Goal: Transaction & Acquisition: Obtain resource

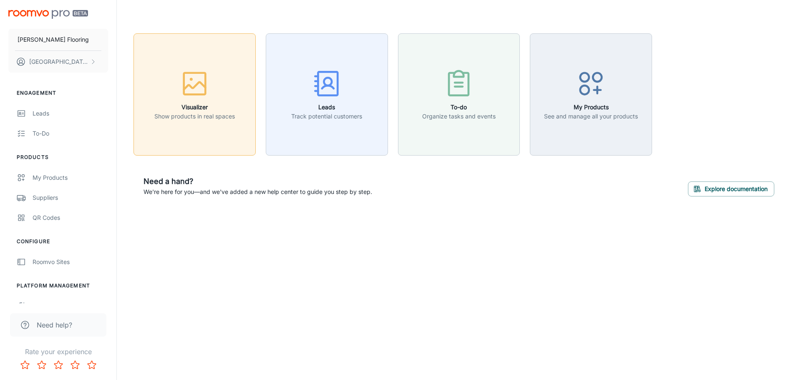
click at [181, 88] on icon "button" at bounding box center [194, 83] width 31 height 31
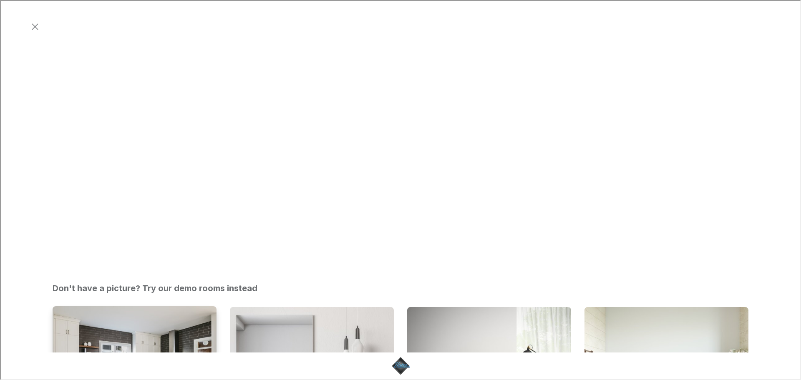
scroll to position [292, 0]
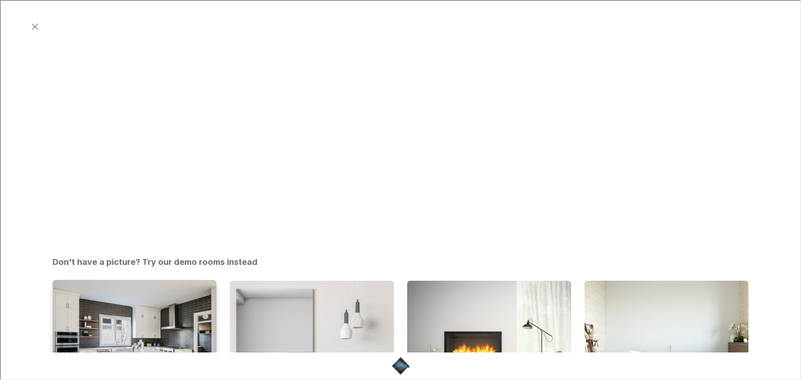
click at [166, 279] on img "Kitchen" at bounding box center [135, 341] width 166 height 125
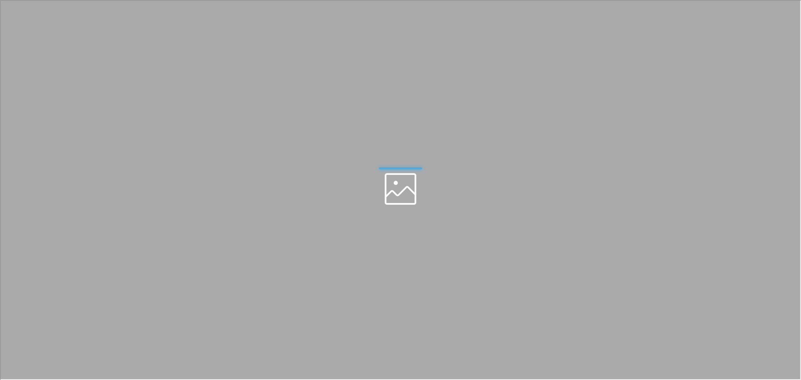
scroll to position [0, 0]
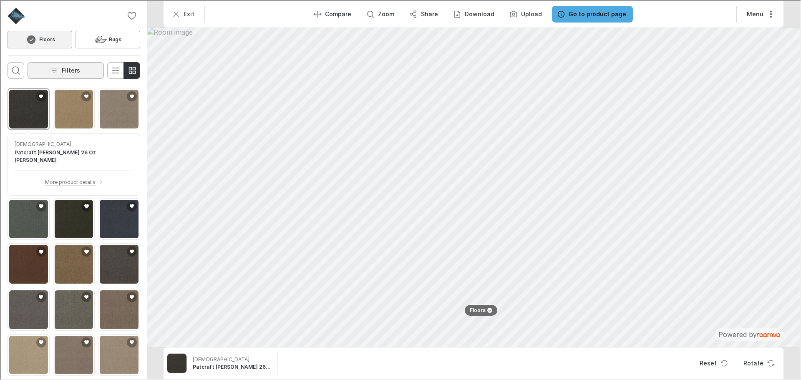
click at [61, 68] on p "Filters" at bounding box center [70, 69] width 18 height 8
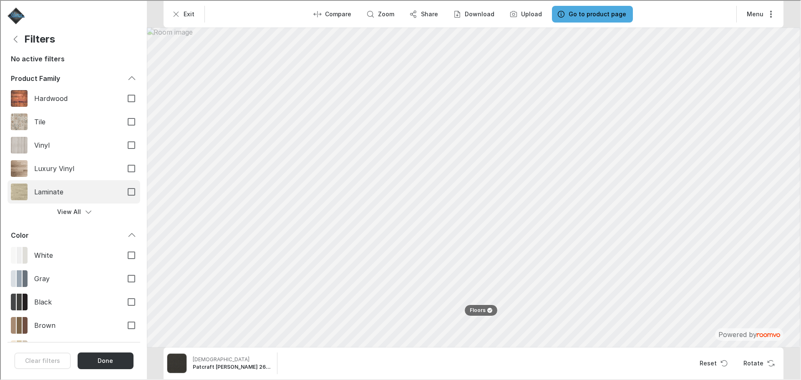
click at [59, 195] on span "Laminate" at bounding box center [74, 190] width 82 height 9
click at [122, 195] on input "Laminate" at bounding box center [131, 191] width 18 height 18
checkbox input "true"
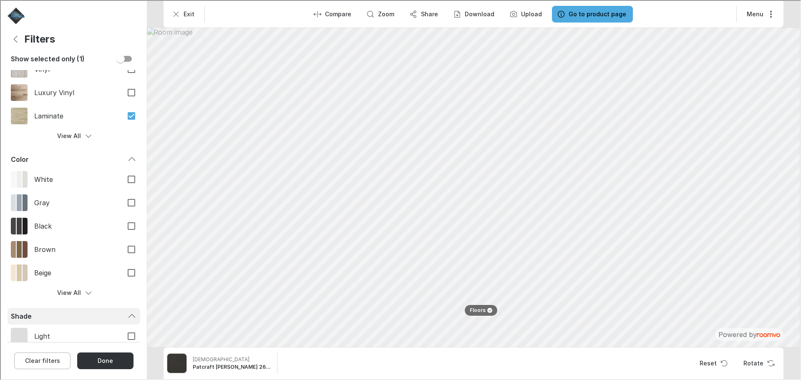
scroll to position [83, 0]
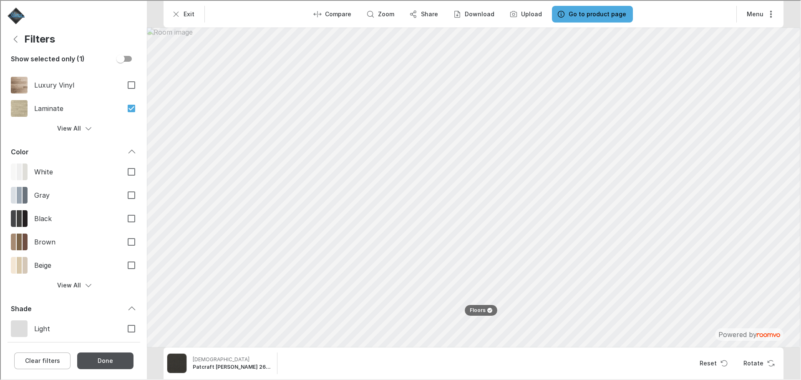
click at [108, 364] on button "Done" at bounding box center [104, 360] width 56 height 17
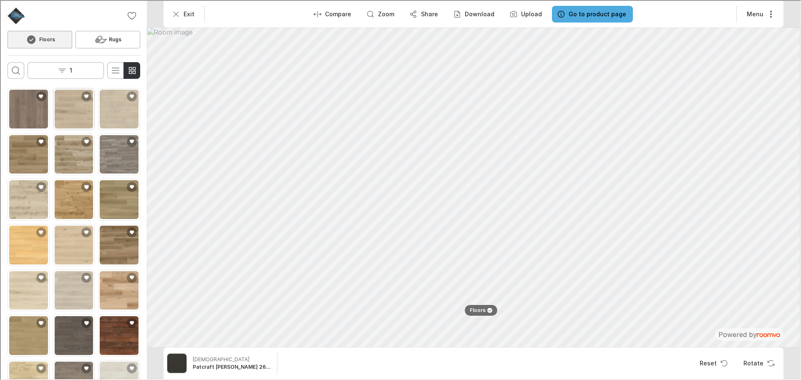
click at [65, 111] on img "See Modessa in the room" at bounding box center [73, 108] width 39 height 39
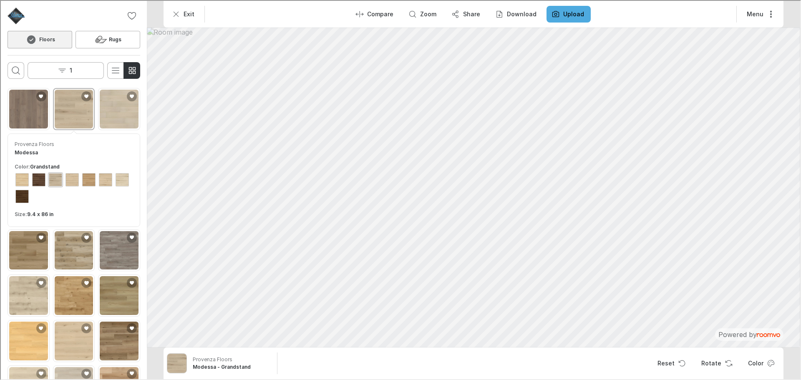
click at [65, 111] on img "See Modessa in the room" at bounding box center [73, 108] width 39 height 39
click at [72, 72] on button "1" at bounding box center [65, 69] width 76 height 17
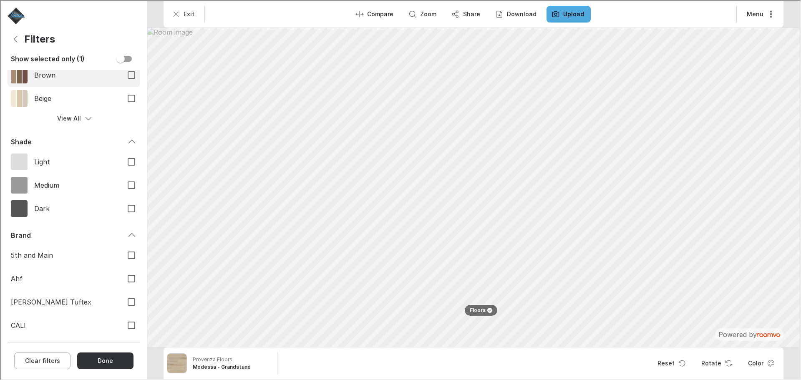
scroll to position [375, 0]
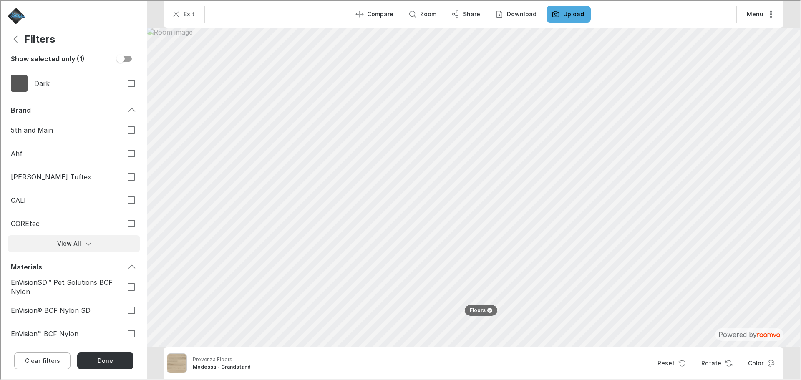
click at [70, 243] on button "View All" at bounding box center [73, 242] width 133 height 17
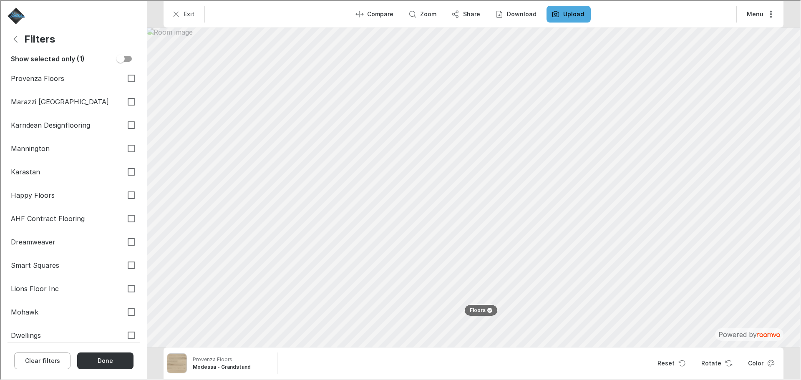
scroll to position [960, 0]
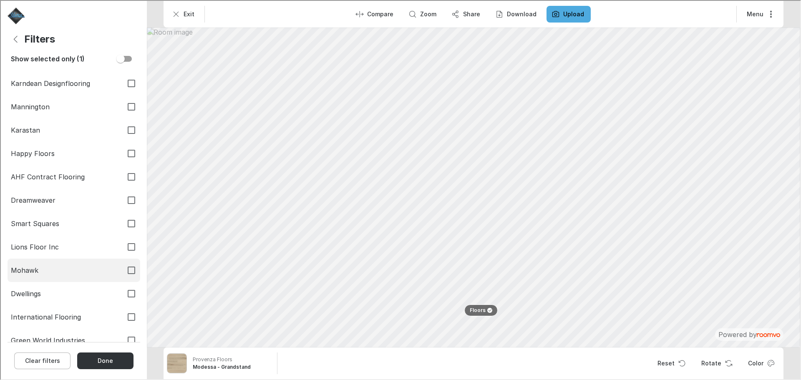
click at [41, 263] on label "Mohawk" at bounding box center [73, 269] width 133 height 23
click at [122, 263] on input "Mohawk" at bounding box center [131, 270] width 18 height 18
checkbox input "true"
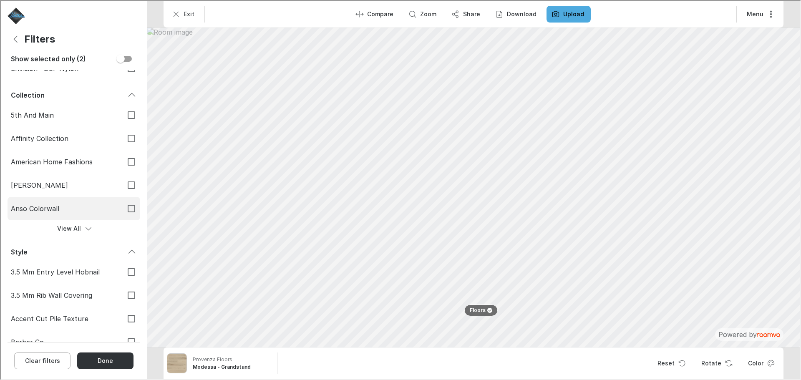
scroll to position [1330, 0]
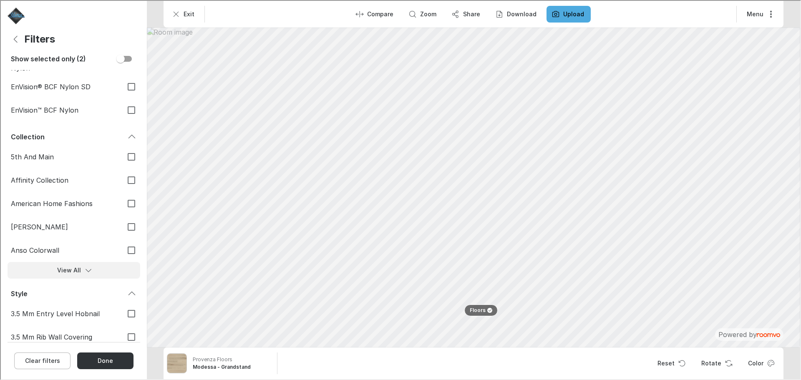
click at [74, 273] on button "View All" at bounding box center [73, 269] width 133 height 17
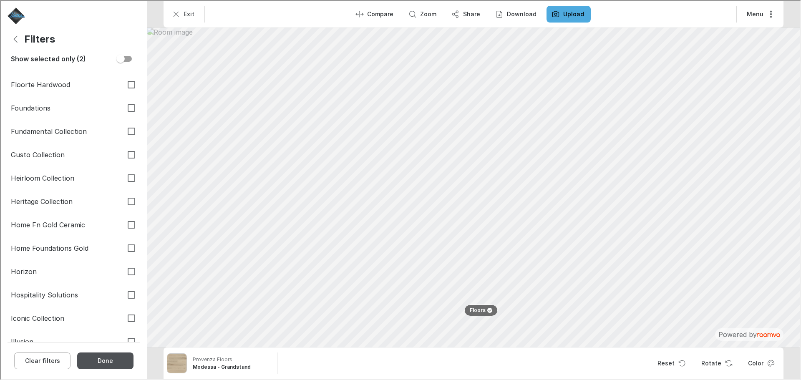
scroll to position [2415, 0]
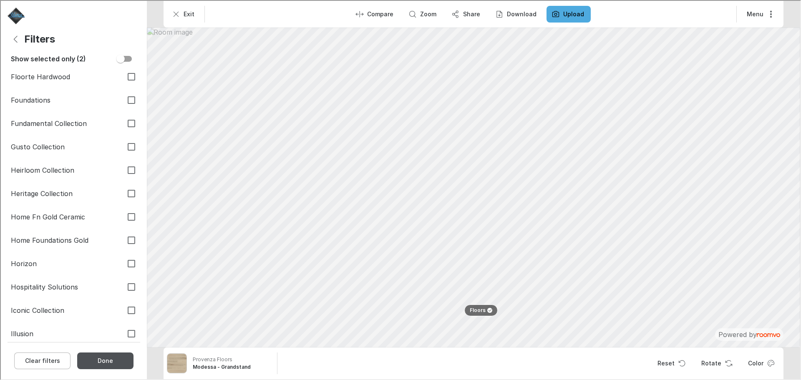
click at [106, 358] on button "Done" at bounding box center [104, 360] width 56 height 17
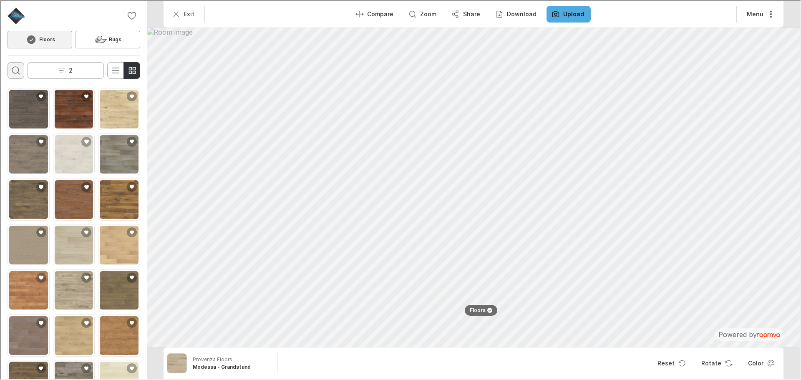
click at [15, 74] on icon "Open search box" at bounding box center [15, 70] width 10 height 10
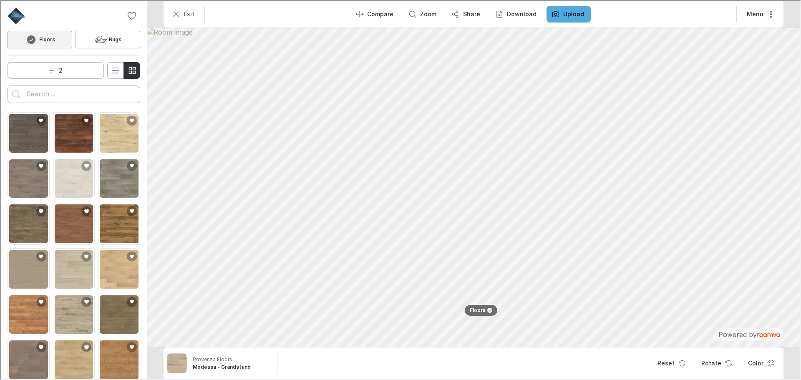
scroll to position [0, 0]
type input "[PERSON_NAME]"
click at [7, 85] on button "Search for products" at bounding box center [15, 93] width 17 height 17
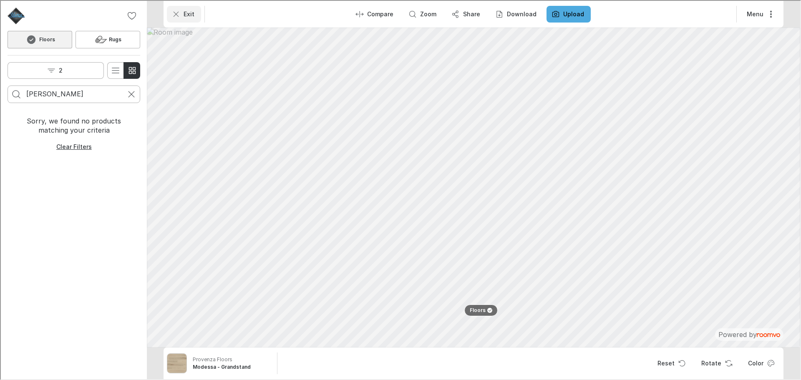
click at [175, 12] on icon "Exit" at bounding box center [175, 13] width 8 height 8
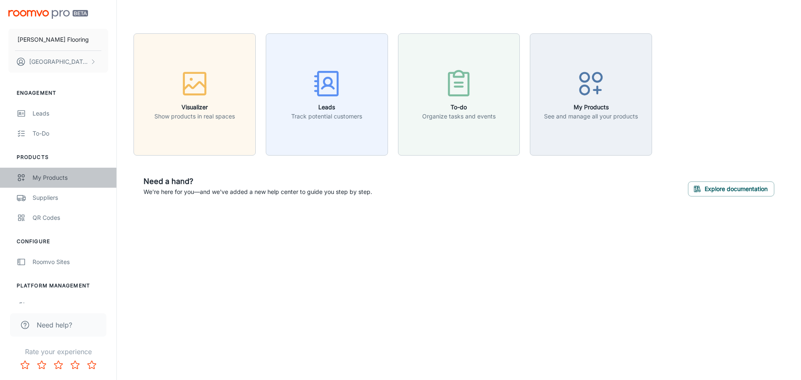
click at [63, 181] on div "My Products" at bounding box center [71, 177] width 76 height 9
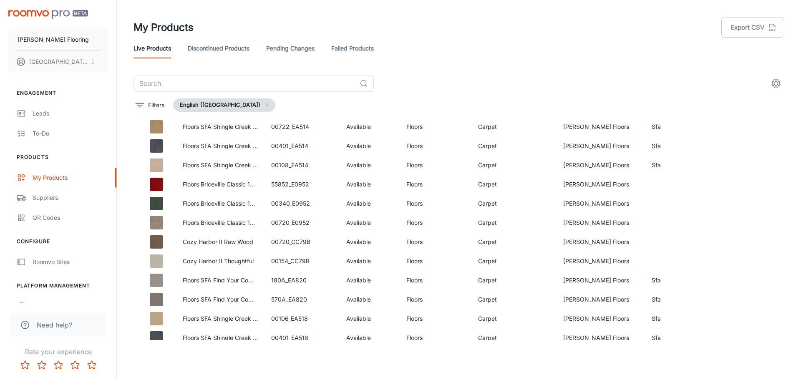
scroll to position [125, 0]
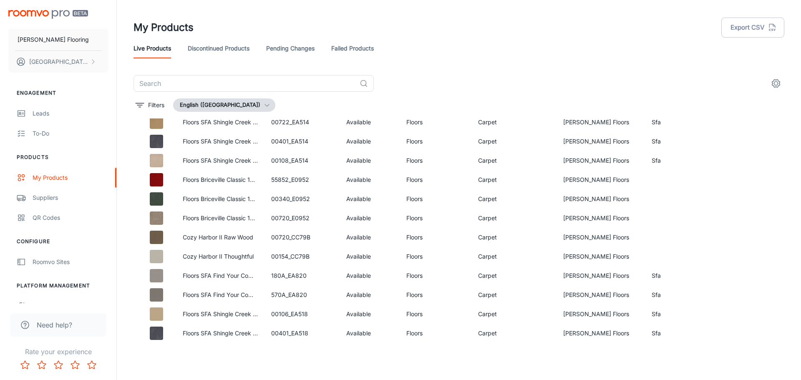
click at [119, 105] on div "My Products Export CSV Live Products Discontinued Products Pending Changes Fail…" at bounding box center [459, 186] width 684 height 373
click at [136, 104] on icon "filter" at bounding box center [140, 105] width 10 height 10
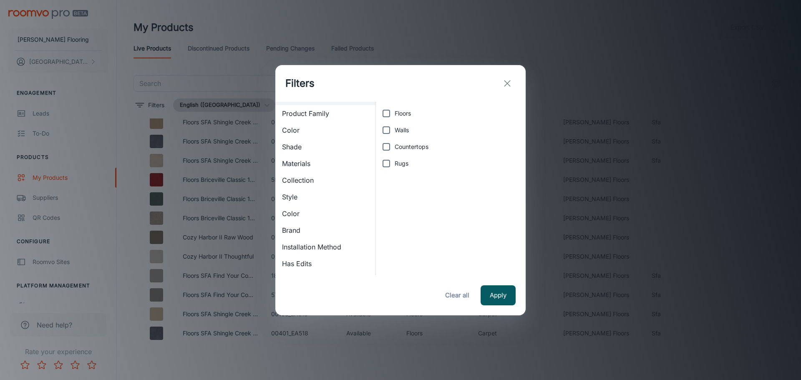
scroll to position [0, 0]
click at [332, 126] on span "Product Family" at bounding box center [325, 130] width 87 height 10
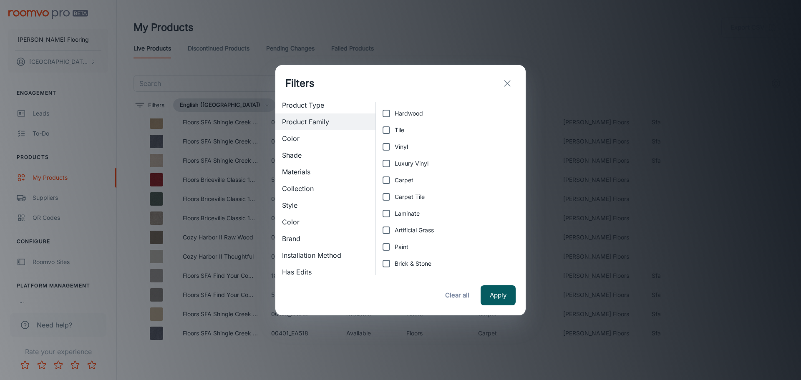
scroll to position [17, 0]
click at [306, 227] on span "Brand" at bounding box center [325, 230] width 87 height 10
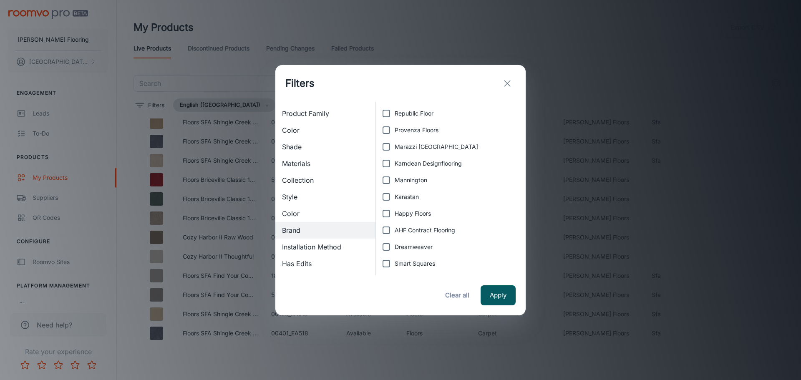
scroll to position [451, 0]
click at [412, 182] on span "Mohawk" at bounding box center [406, 180] width 23 height 9
click at [395, 182] on input "Mohawk" at bounding box center [386, 180] width 17 height 17
checkbox input "true"
click at [504, 290] on button "Apply" at bounding box center [498, 295] width 35 height 20
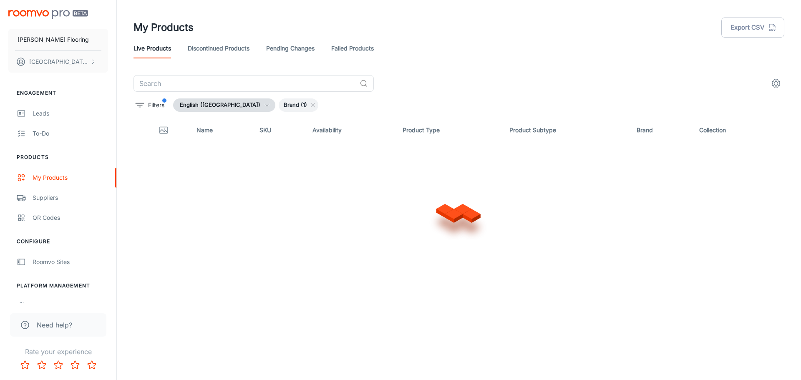
scroll to position [0, 0]
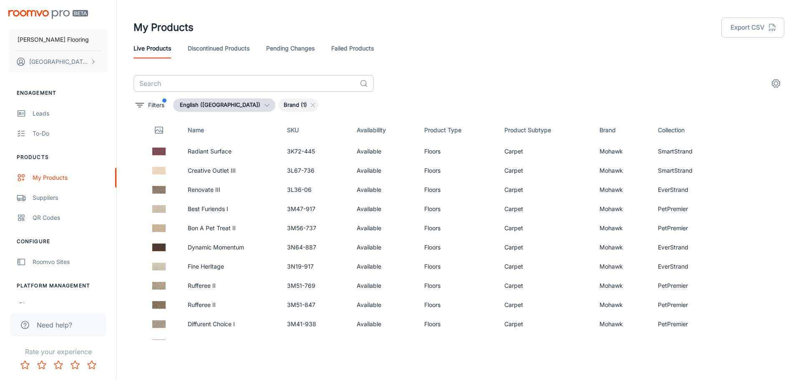
click at [300, 87] on input "text" at bounding box center [245, 83] width 223 height 17
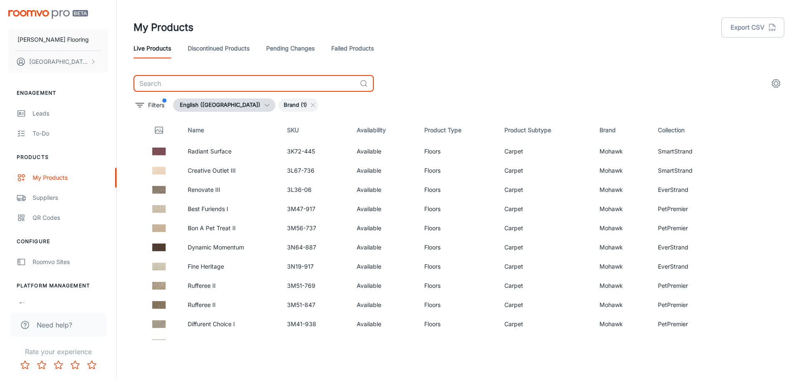
type input "O"
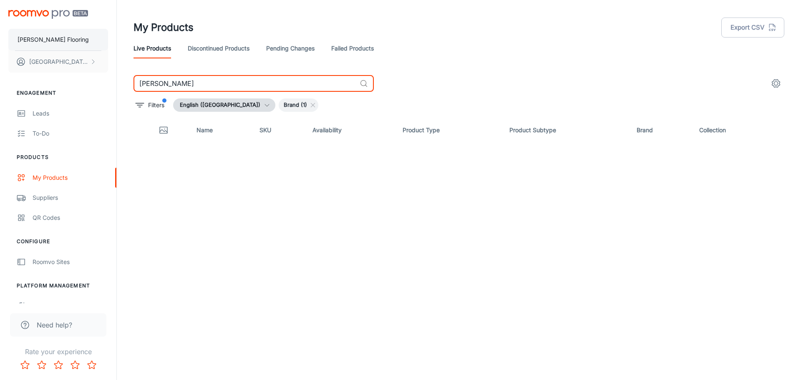
type input "[PERSON_NAME]"
click at [49, 37] on p "[PERSON_NAME] Flooring" at bounding box center [53, 39] width 71 height 9
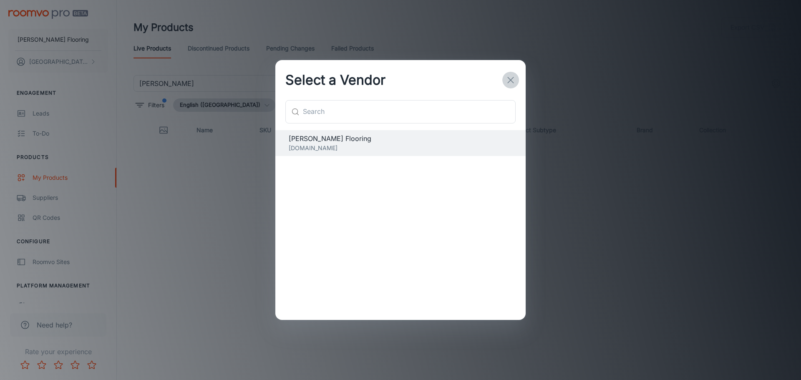
click at [509, 79] on icon "button" at bounding box center [511, 80] width 10 height 10
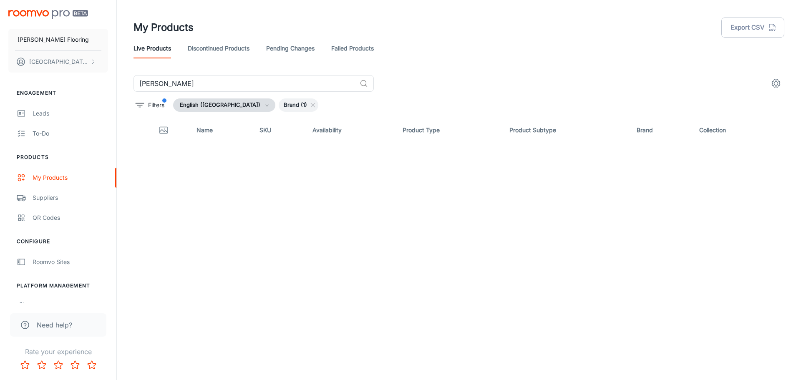
click at [29, 17] on img "scrollable content" at bounding box center [48, 14] width 80 height 9
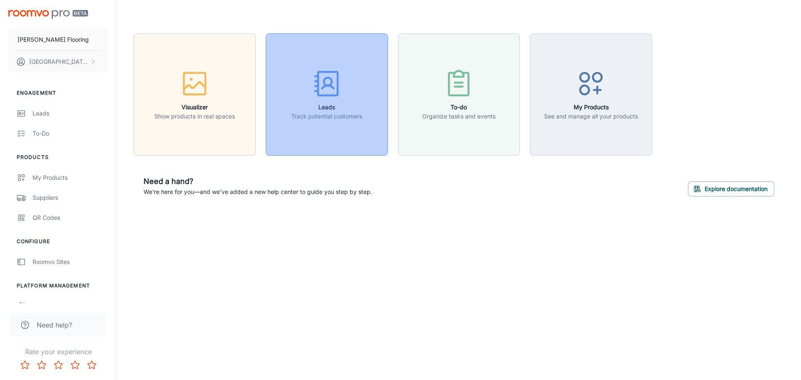
click at [286, 97] on button "Leads Track potential customers" at bounding box center [327, 94] width 122 height 122
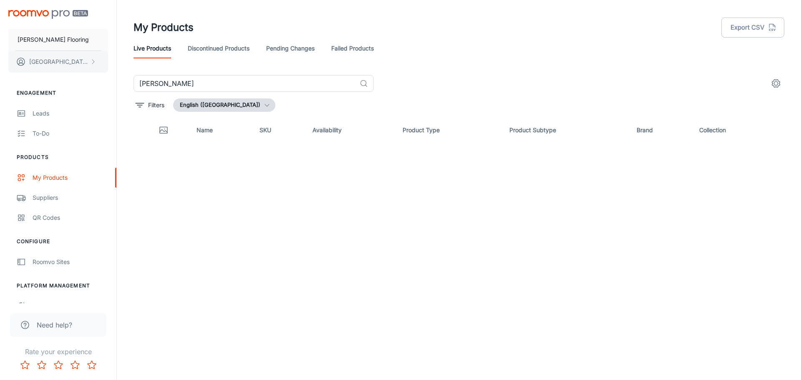
click at [53, 67] on button "[PERSON_NAME]" at bounding box center [58, 62] width 100 height 22
click at [51, 114] on div at bounding box center [400, 190] width 801 height 380
click at [50, 13] on img "scrollable content" at bounding box center [48, 14] width 80 height 9
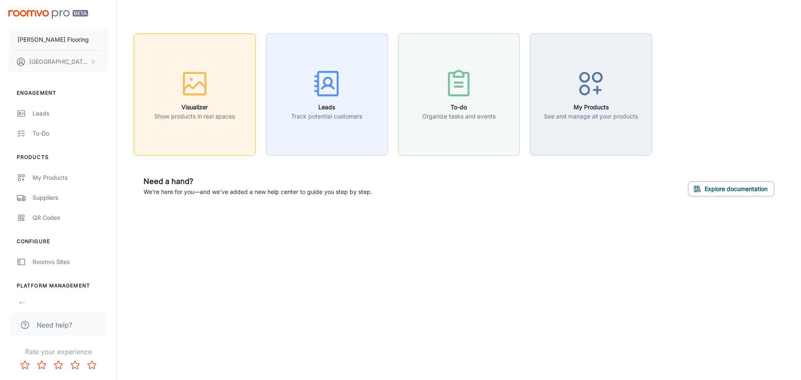
click at [207, 114] on p "Show products in real spaces" at bounding box center [194, 116] width 81 height 9
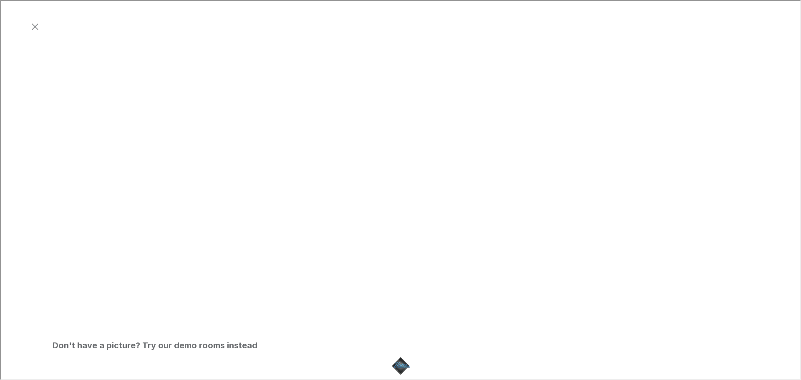
scroll to position [334, 0]
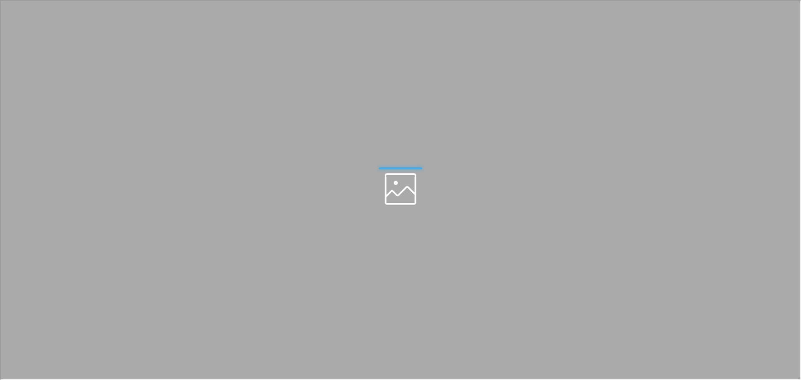
scroll to position [0, 0]
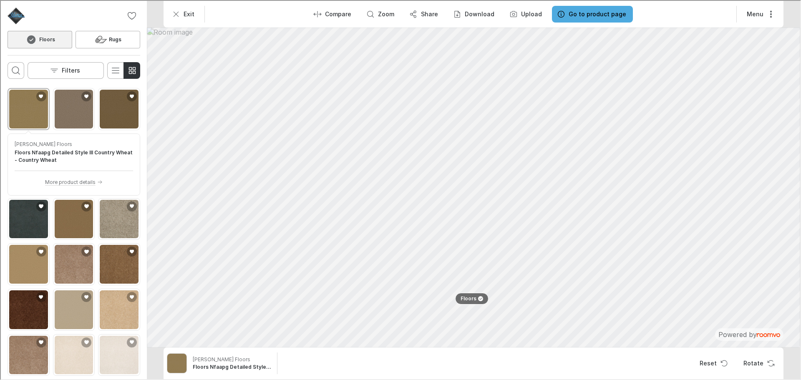
click at [49, 58] on div "0 Floors Rugs Filters" at bounding box center [73, 42] width 146 height 85
click at [53, 63] on button "Filters" at bounding box center [65, 69] width 76 height 17
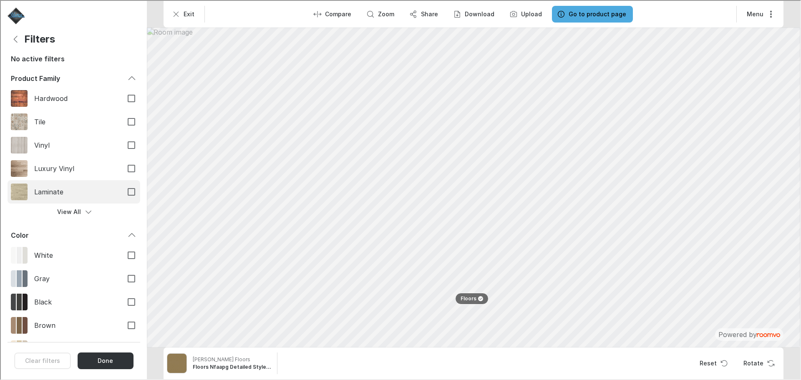
click at [80, 183] on label "Laminate" at bounding box center [73, 190] width 133 height 23
click at [122, 183] on input "Laminate" at bounding box center [131, 191] width 18 height 18
checkbox input "true"
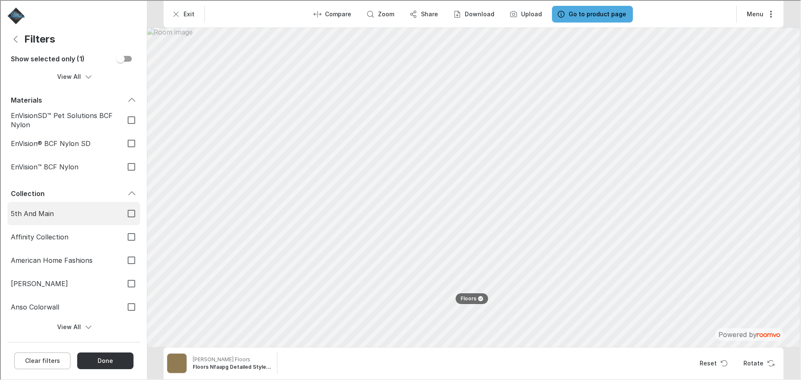
scroll to position [626, 0]
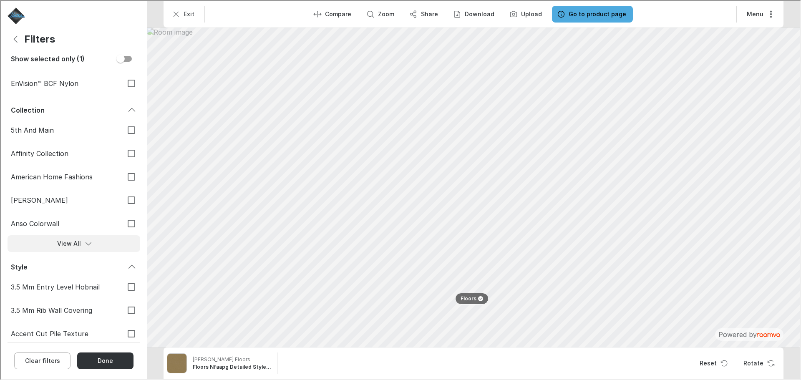
click at [77, 247] on button "View All" at bounding box center [73, 242] width 133 height 17
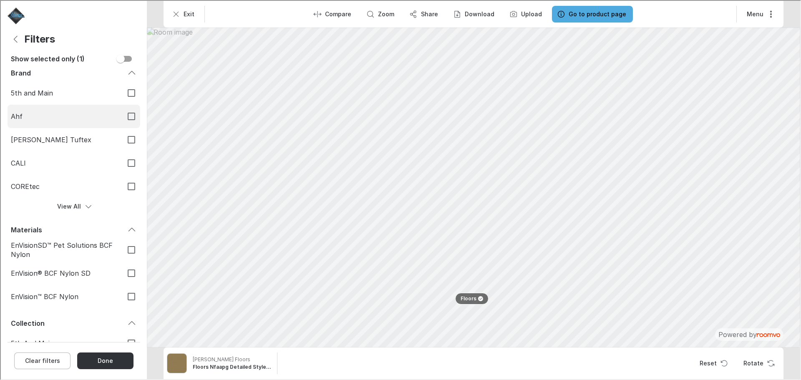
scroll to position [417, 0]
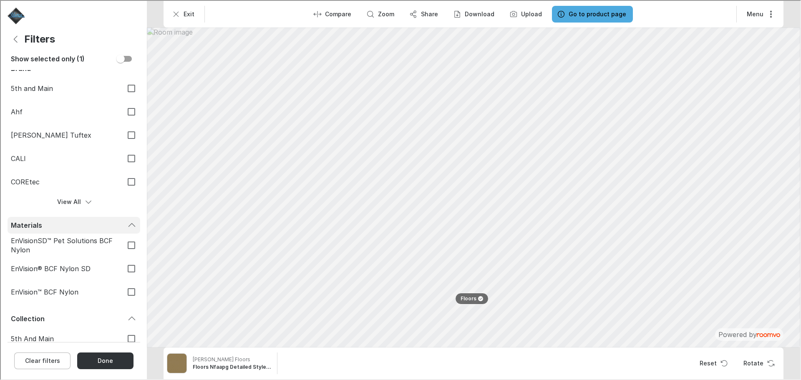
click at [80, 220] on div "Materials" at bounding box center [68, 224] width 116 height 9
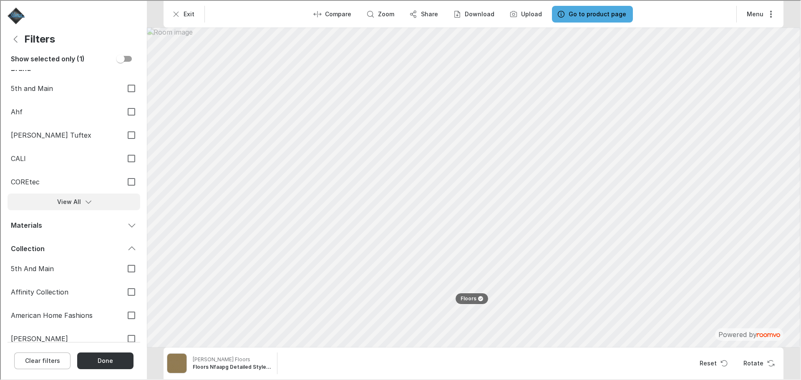
click at [83, 203] on icon "Filters menu" at bounding box center [87, 201] width 8 height 8
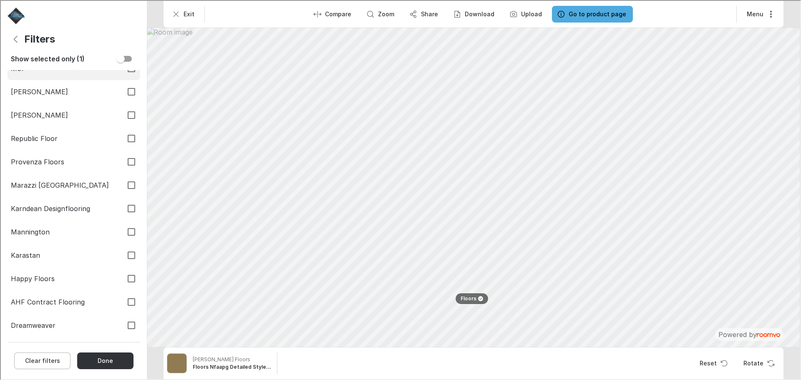
scroll to position [918, 0]
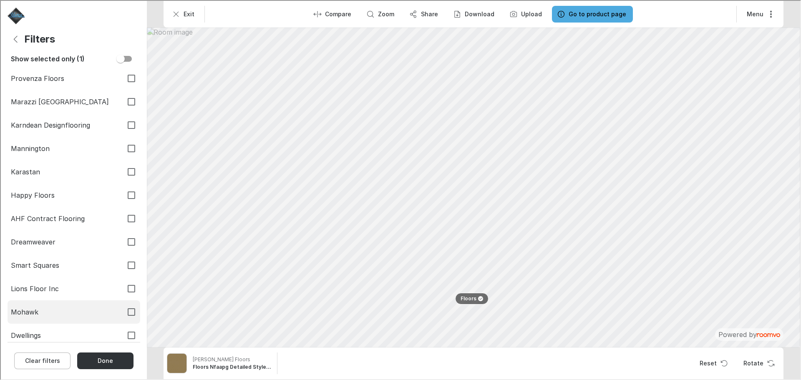
click at [77, 308] on span "Mohawk" at bounding box center [62, 311] width 105 height 9
click at [122, 308] on input "Mohawk" at bounding box center [131, 311] width 18 height 18
checkbox input "true"
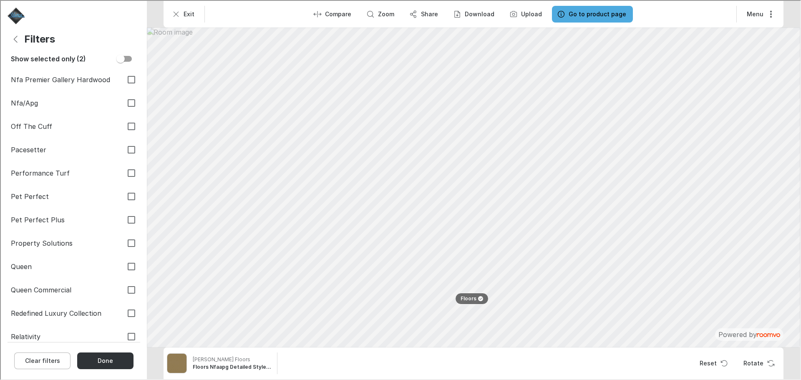
scroll to position [3045, 0]
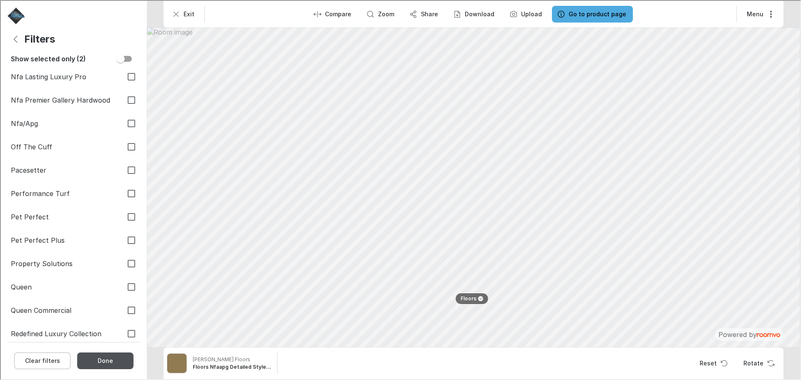
click at [110, 363] on button "Done" at bounding box center [104, 360] width 56 height 17
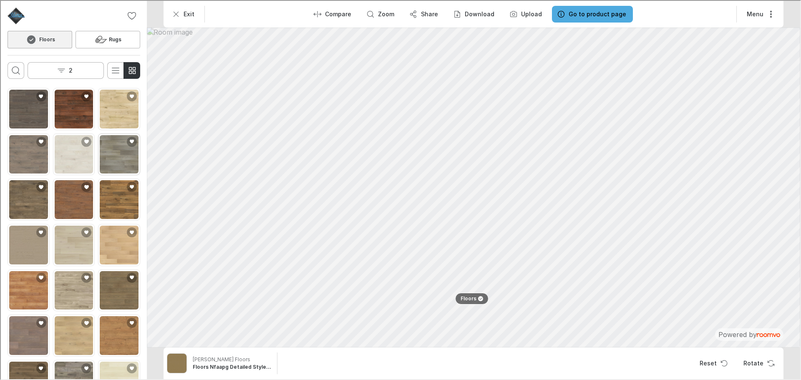
click at [100, 160] on img "See Bellente in the room" at bounding box center [118, 153] width 39 height 39
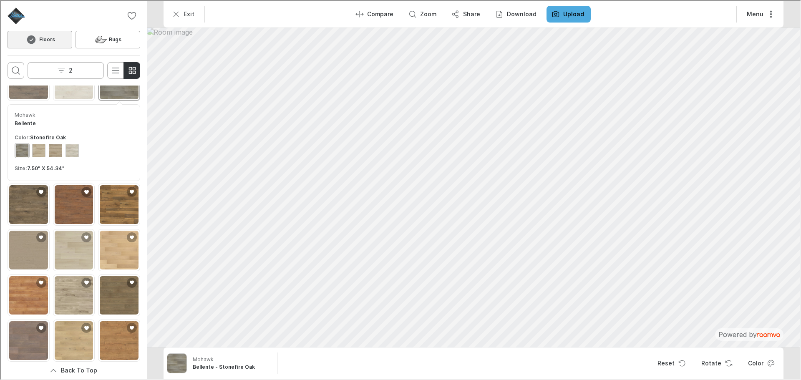
scroll to position [108, 0]
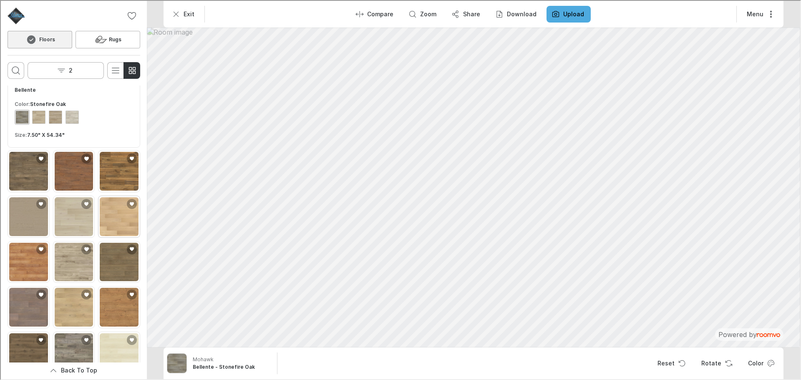
click at [104, 213] on img "See Adler Creek in the room" at bounding box center [118, 215] width 39 height 39
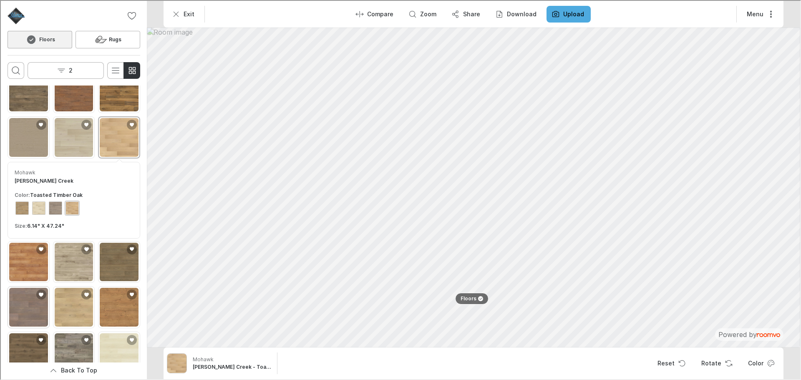
click at [28, 306] on img "See Lenox Garden in the room" at bounding box center [27, 306] width 39 height 39
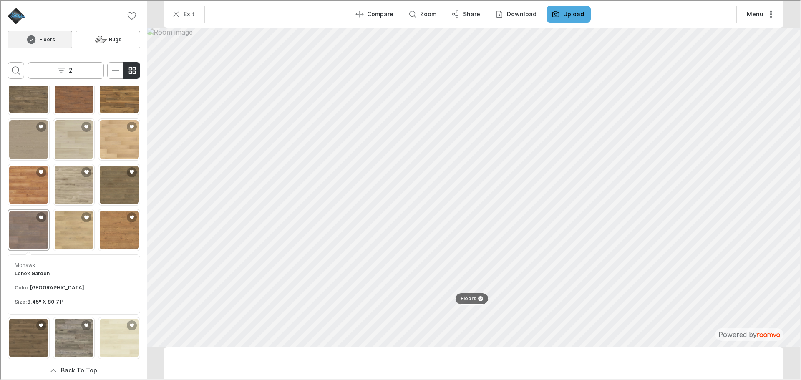
scroll to position [91, 0]
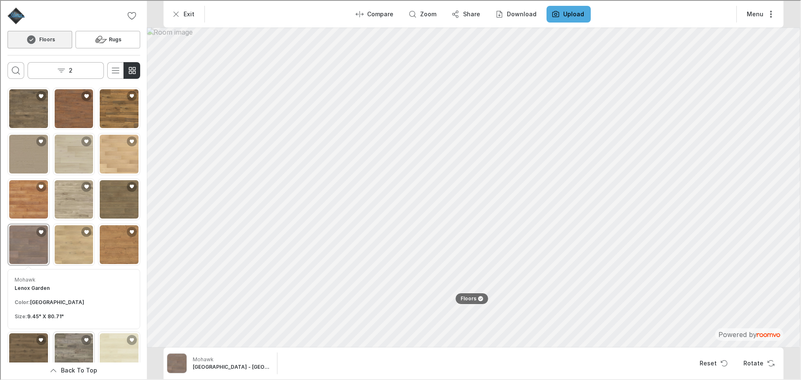
click at [76, 333] on img "See Rare Vintage in the room" at bounding box center [73, 352] width 39 height 39
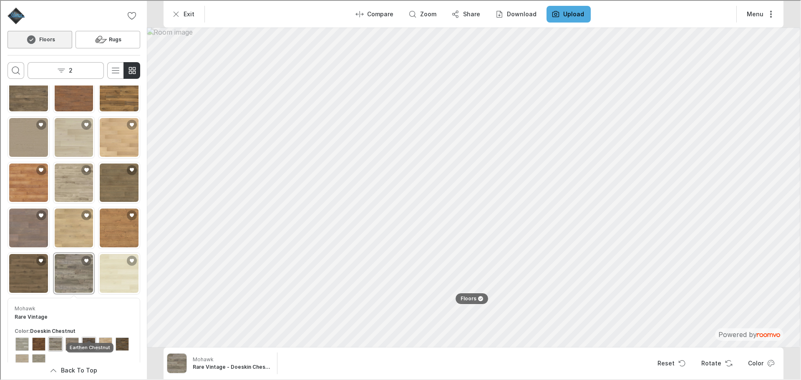
click at [95, 336] on button "View color format Earthen Chestnut" at bounding box center [88, 343] width 15 height 15
click at [670, 358] on button "Reset" at bounding box center [670, 362] width 40 height 17
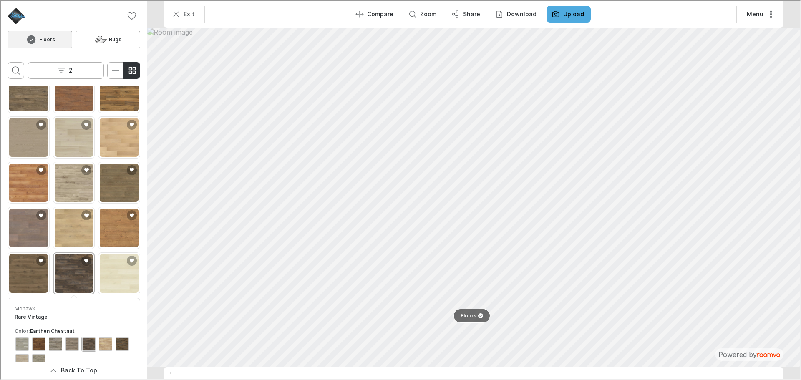
click at [466, 315] on p "Floors" at bounding box center [468, 315] width 16 height 7
click at [466, 315] on p "Floors" at bounding box center [470, 315] width 15 height 7
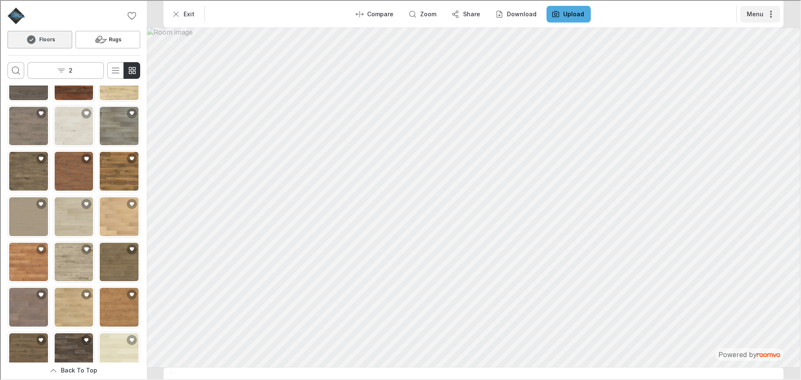
click at [755, 14] on button "Menu" at bounding box center [759, 13] width 40 height 17
click at [758, 34] on p "Change Room" at bounding box center [758, 34] width 41 height 8
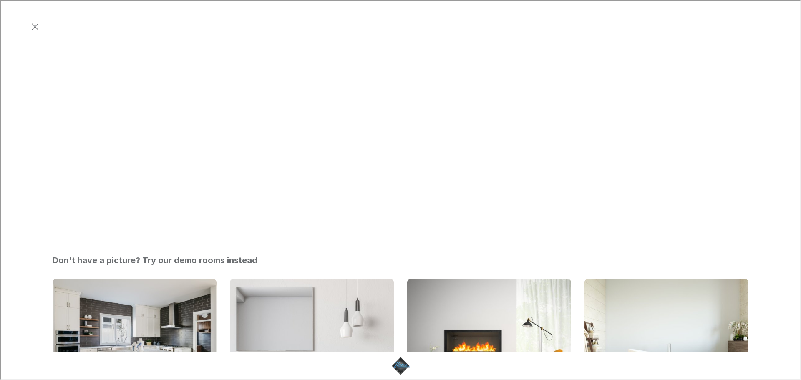
scroll to position [292, 0]
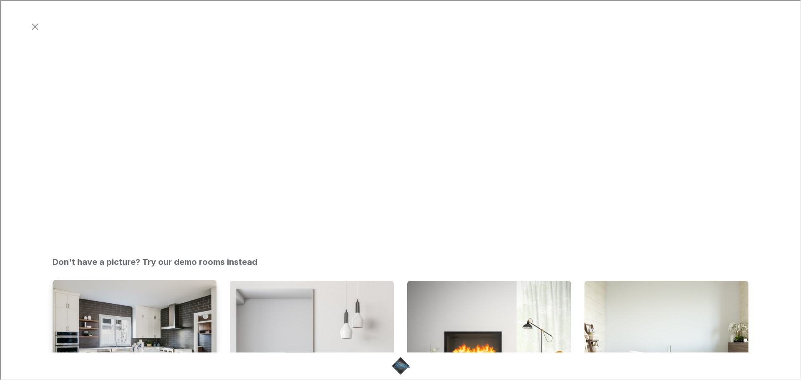
click at [105, 279] on img "Kitchen" at bounding box center [135, 341] width 166 height 125
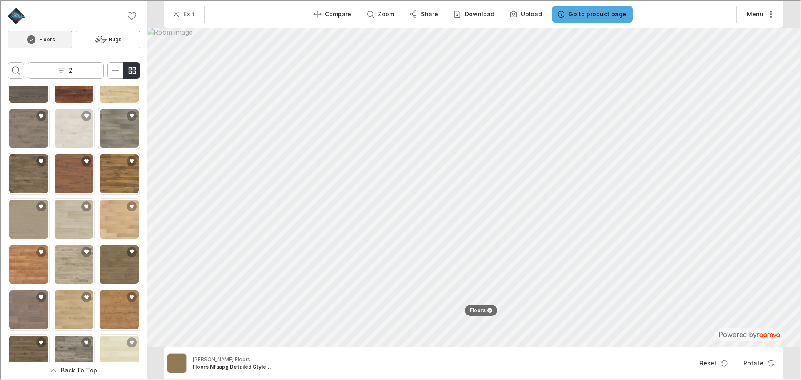
scroll to position [28, 0]
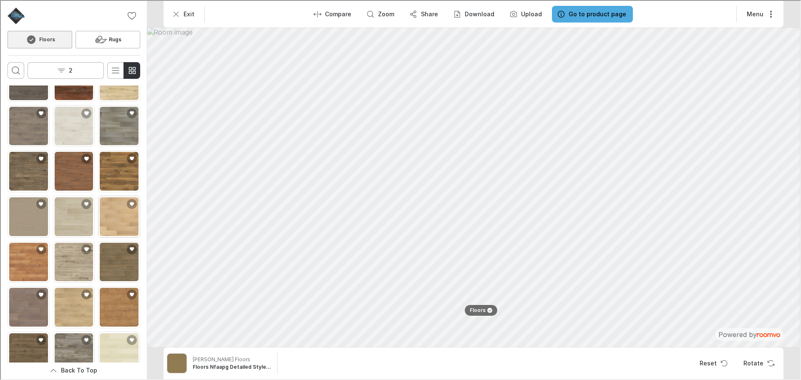
click at [121, 217] on img "See Adler Creek in the room" at bounding box center [118, 215] width 39 height 39
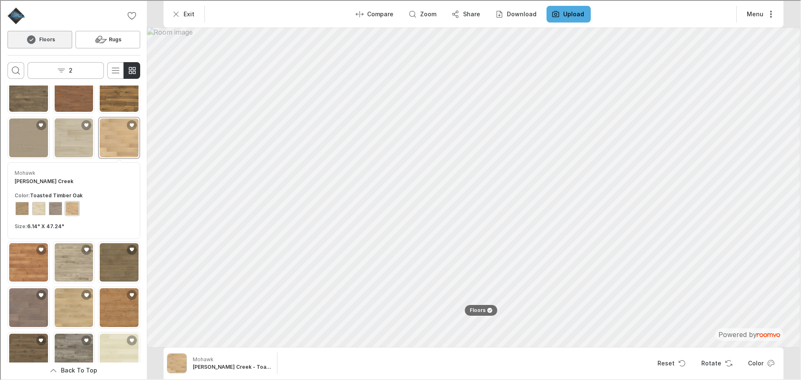
scroll to position [108, 0]
click at [74, 351] on img "See Rare Vintage in the room" at bounding box center [73, 352] width 39 height 39
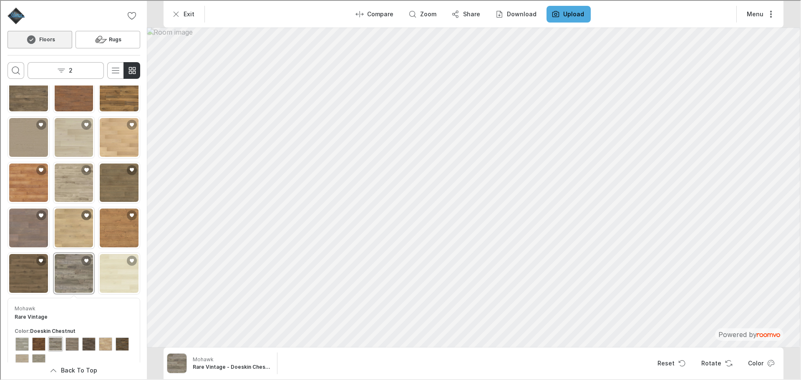
click at [81, 209] on button "Add Hampton Villa to favorites" at bounding box center [86, 214] width 10 height 10
click at [83, 212] on icon "Add Hampton Villa to favorites" at bounding box center [85, 214] width 5 height 5
click at [70, 221] on img "See Hampton Villa in the room" at bounding box center [73, 227] width 39 height 39
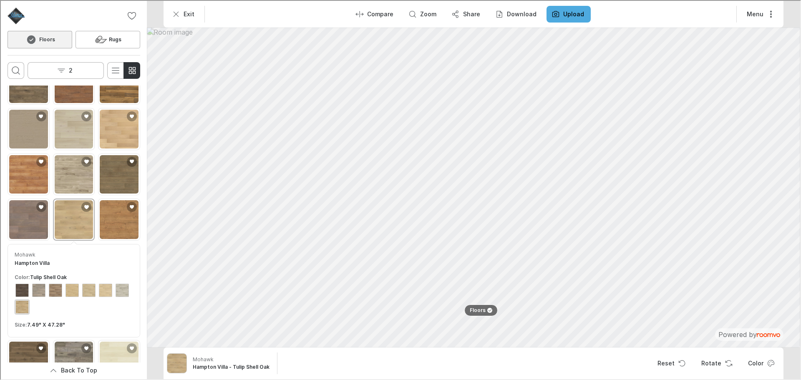
scroll to position [124, 0]
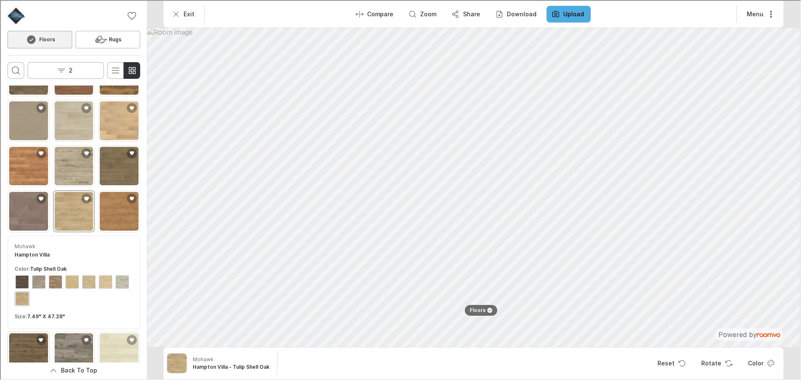
click at [16, 344] on img "See Gardenia Lake in the room" at bounding box center [27, 352] width 39 height 39
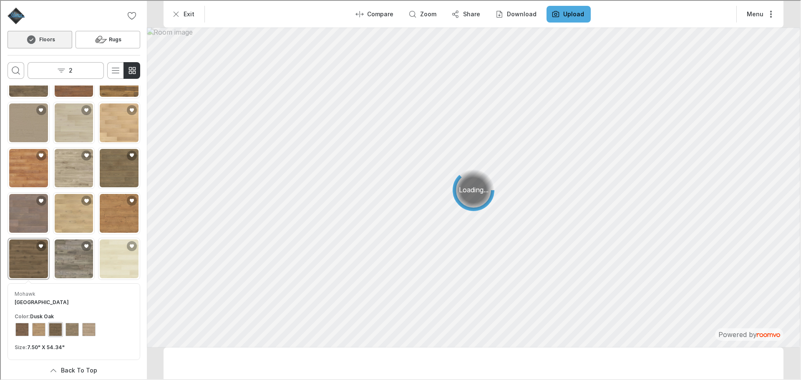
scroll to position [108, 0]
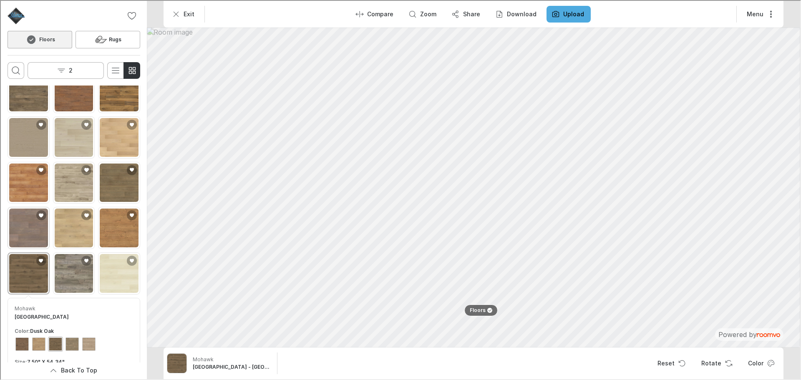
click at [30, 221] on img "See Lenox Garden in the room" at bounding box center [27, 227] width 39 height 39
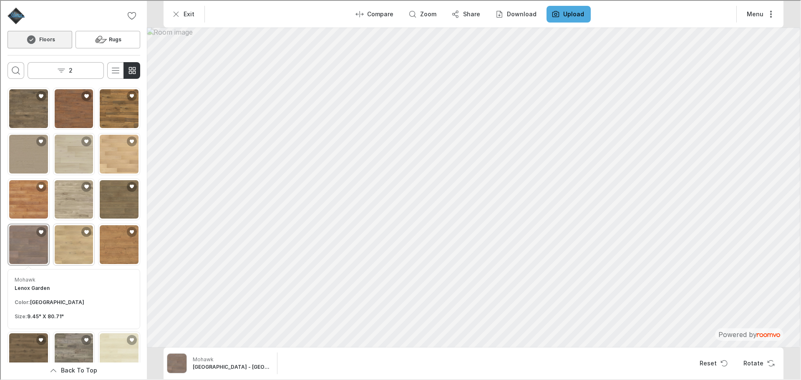
click at [65, 224] on img "See Hampton Villa in the room" at bounding box center [73, 243] width 39 height 39
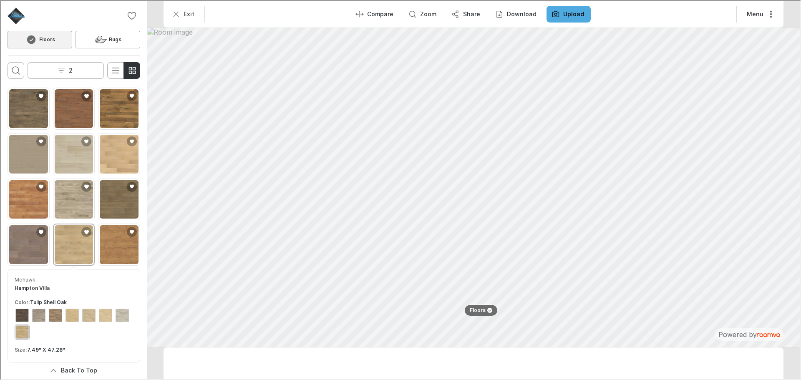
scroll to position [124, 0]
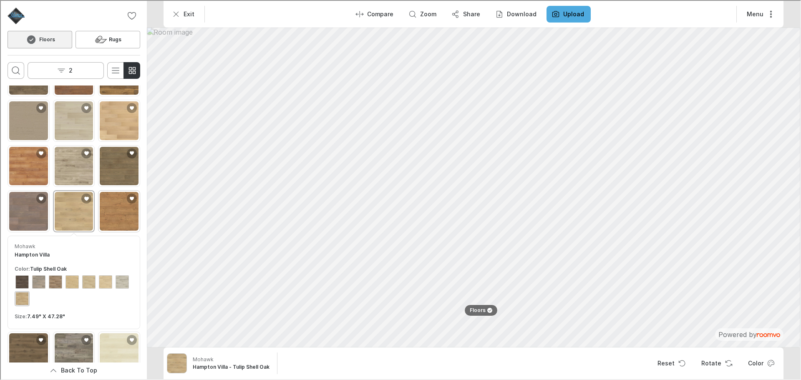
click at [105, 207] on img "See Emberstone Ridge in the room" at bounding box center [118, 210] width 39 height 39
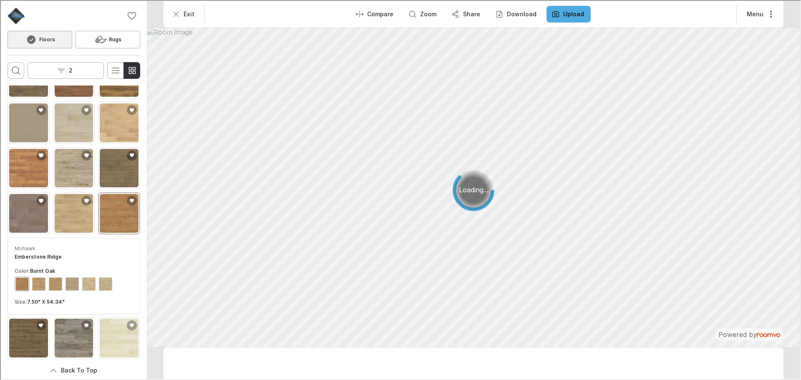
scroll to position [108, 0]
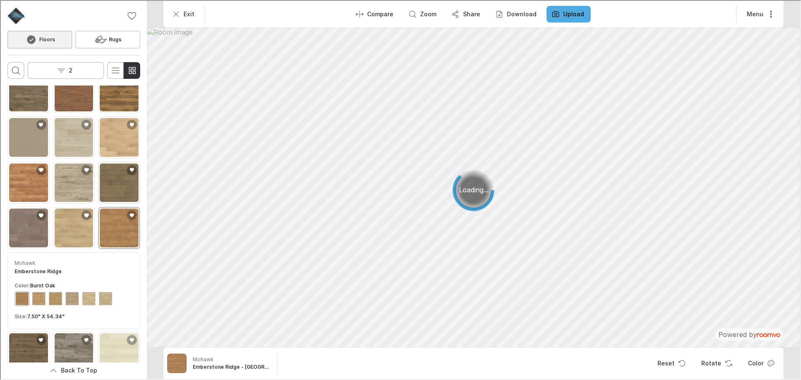
click at [115, 179] on img "See Eden Springs in the room" at bounding box center [118, 182] width 39 height 39
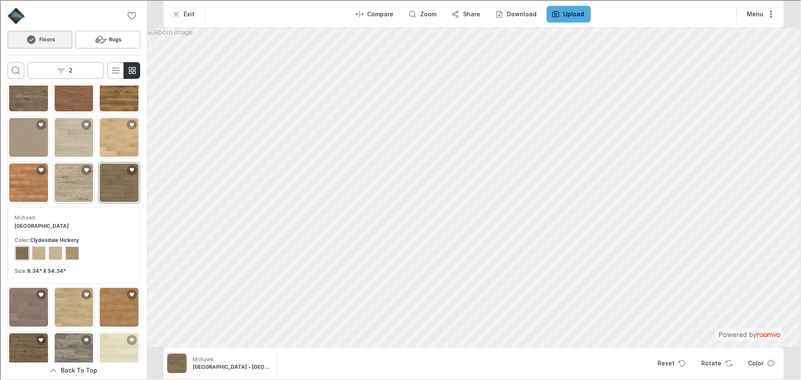
click at [80, 174] on img "See Ivey Gates in the room" at bounding box center [73, 182] width 39 height 39
click at [26, 176] on img "See Sterlington in the room" at bounding box center [27, 182] width 39 height 39
click at [37, 143] on img "See Palm City in the room" at bounding box center [27, 136] width 39 height 39
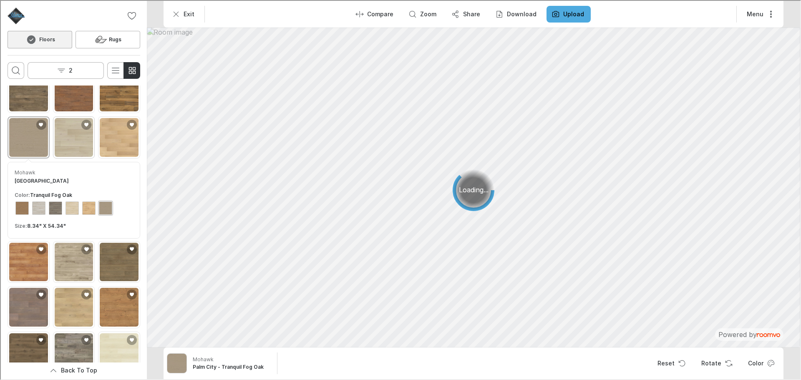
click at [59, 139] on img "See Miramar Shores in the room" at bounding box center [73, 136] width 39 height 39
click at [116, 131] on img "See Adler Creek in the room" at bounding box center [118, 136] width 39 height 39
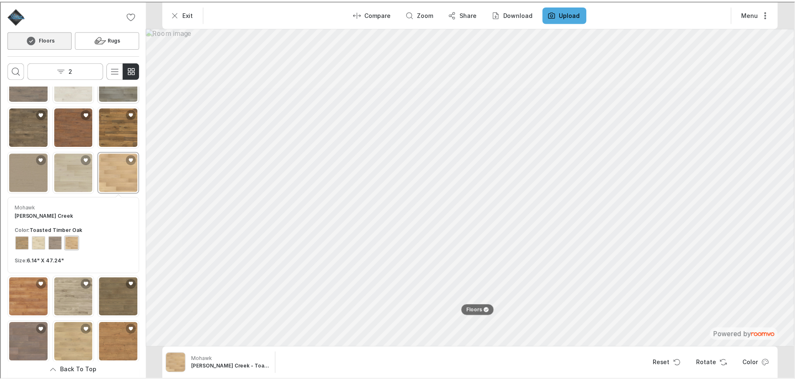
scroll to position [0, 0]
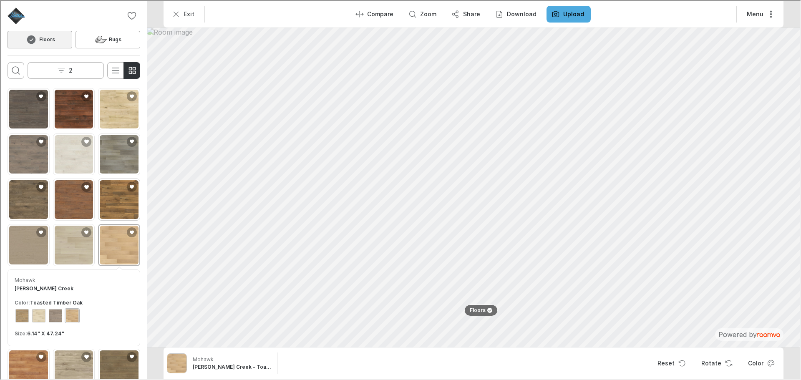
click at [118, 208] on img "See Morena Bluffs in the room" at bounding box center [118, 198] width 39 height 39
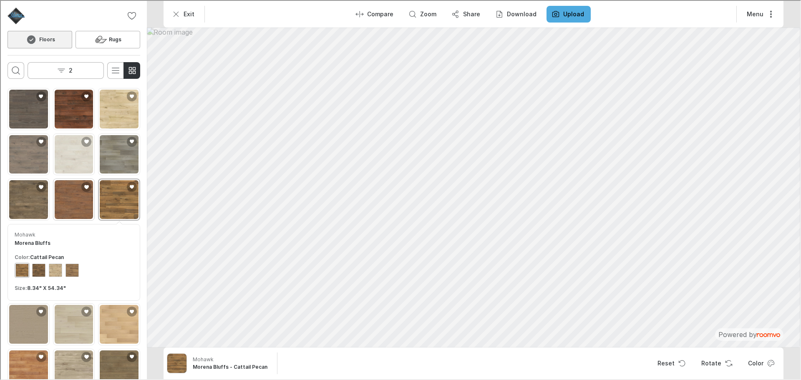
click at [65, 199] on img "See Western Row in the room" at bounding box center [73, 198] width 39 height 39
click at [23, 182] on img "See Casita Terrace in the room" at bounding box center [27, 198] width 39 height 39
click at [33, 151] on img "See Granbury Oak in the room" at bounding box center [27, 153] width 39 height 39
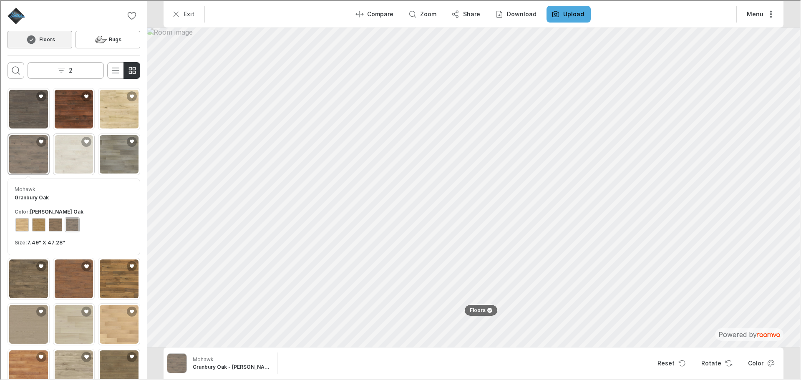
click at [58, 162] on img "See Cypresta in the room" at bounding box center [73, 153] width 39 height 39
click at [125, 160] on img "See Bellente in the room" at bounding box center [118, 153] width 39 height 39
click at [36, 166] on img "See Granbury Oak in the room" at bounding box center [27, 153] width 39 height 39
click at [72, 116] on img "See Elderwood in the room" at bounding box center [73, 108] width 39 height 39
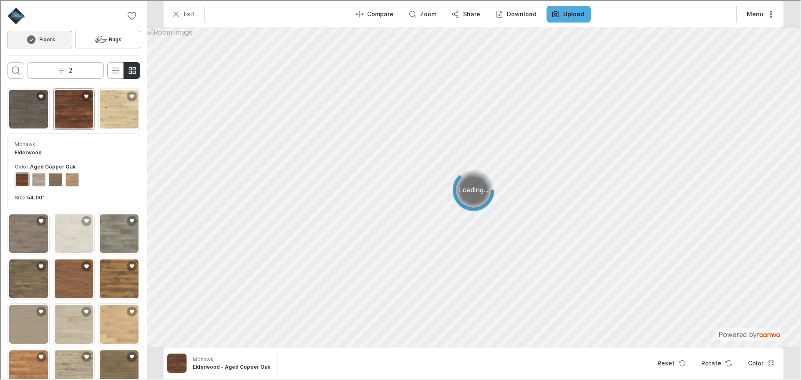
click at [132, 107] on div "See Castlebriar in the room" at bounding box center [118, 108] width 42 height 42
click at [112, 237] on img "See Bellente in the room" at bounding box center [118, 233] width 39 height 39
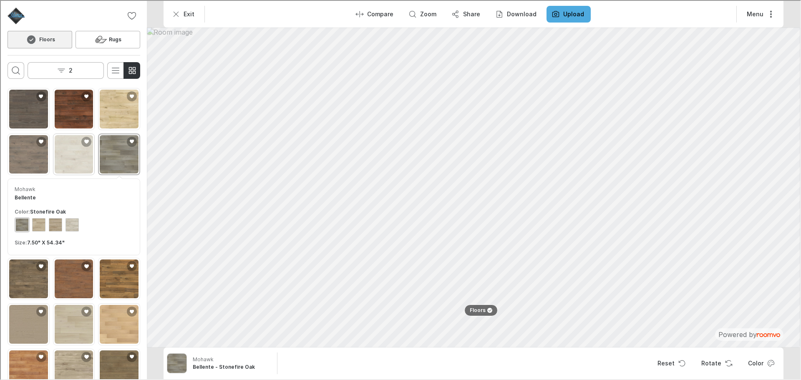
click at [68, 154] on img "See Cypresta in the room" at bounding box center [73, 153] width 39 height 39
click at [40, 120] on img "See Antique Craft in the room" at bounding box center [27, 108] width 39 height 39
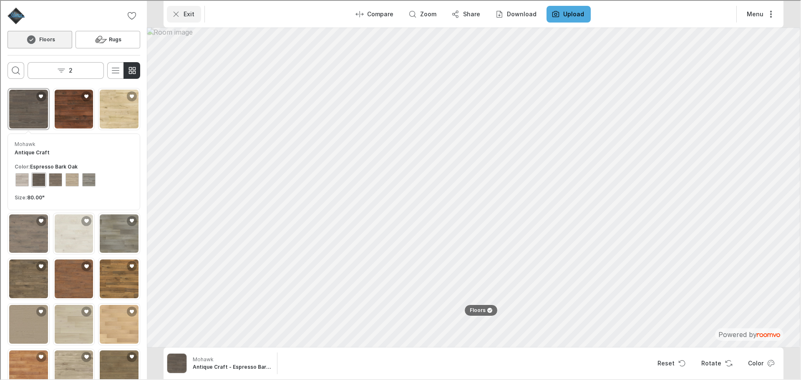
click at [179, 12] on icon "Exit" at bounding box center [175, 13] width 8 height 8
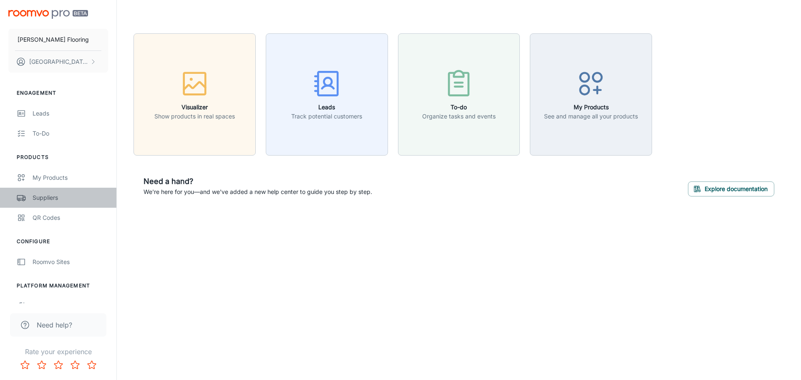
click at [62, 199] on div "Suppliers" at bounding box center [71, 197] width 76 height 9
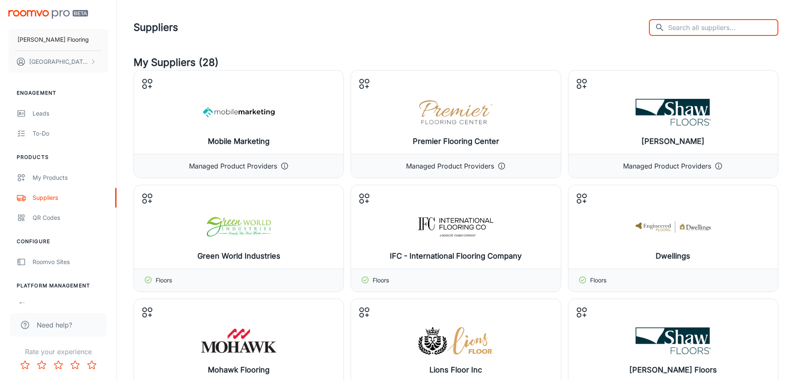
click at [701, 35] on input "text" at bounding box center [723, 27] width 110 height 17
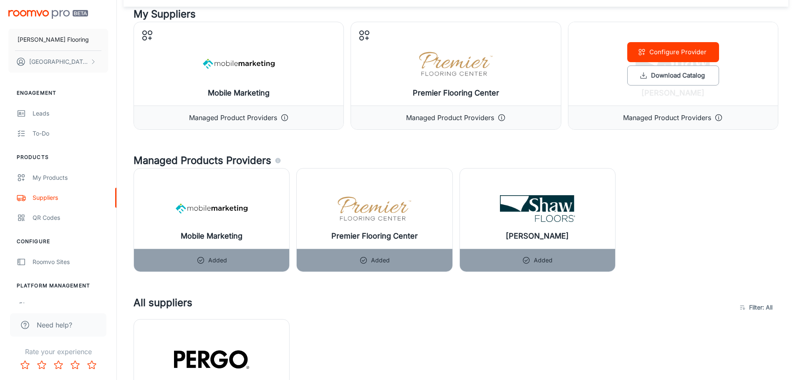
scroll to position [209, 0]
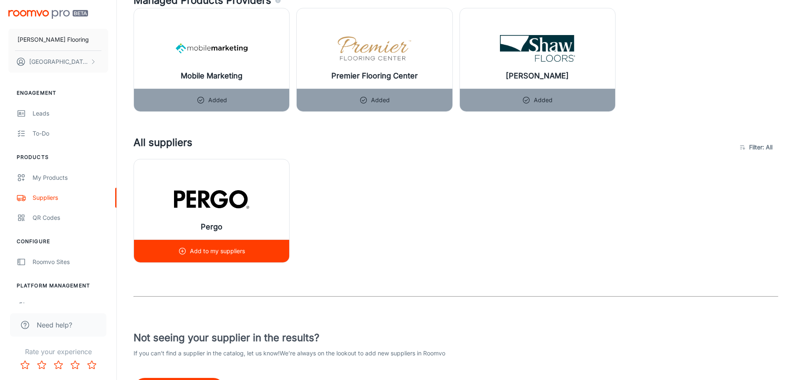
type input "PERGO"
click at [218, 216] on img at bounding box center [211, 199] width 75 height 33
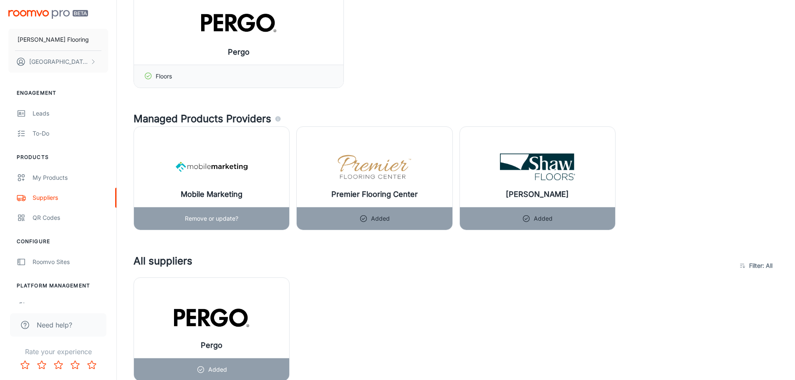
scroll to position [83, 0]
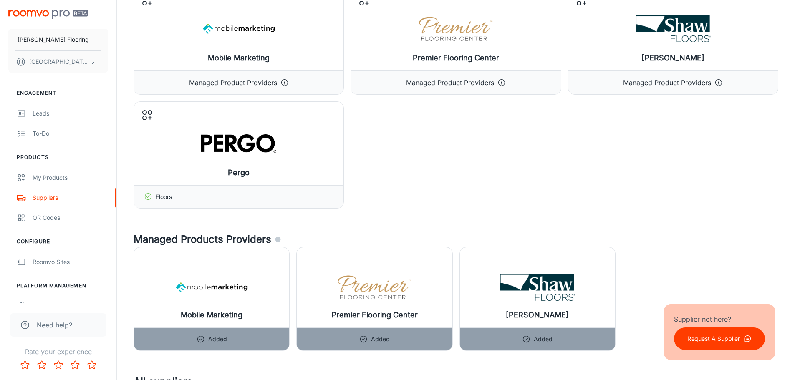
click at [45, 19] on div "[PERSON_NAME] Flooring [PERSON_NAME]" at bounding box center [58, 39] width 116 height 79
click at [46, 15] on img "scrollable content" at bounding box center [48, 14] width 80 height 9
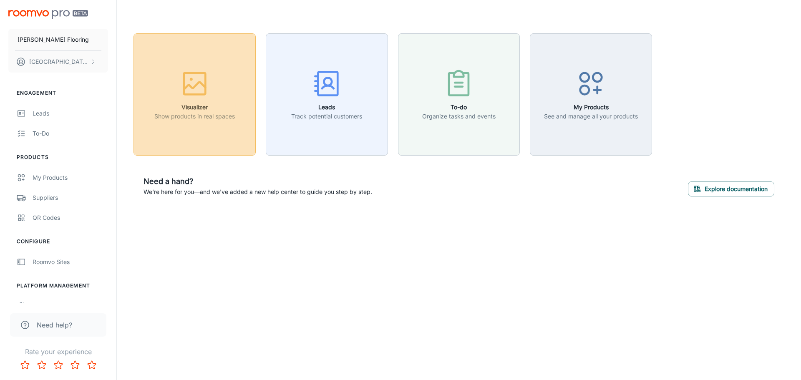
click at [206, 113] on p "Show products in real spaces" at bounding box center [194, 116] width 81 height 9
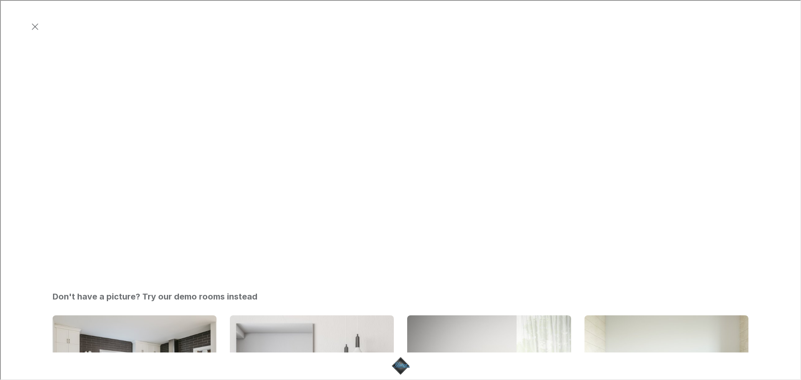
scroll to position [250, 0]
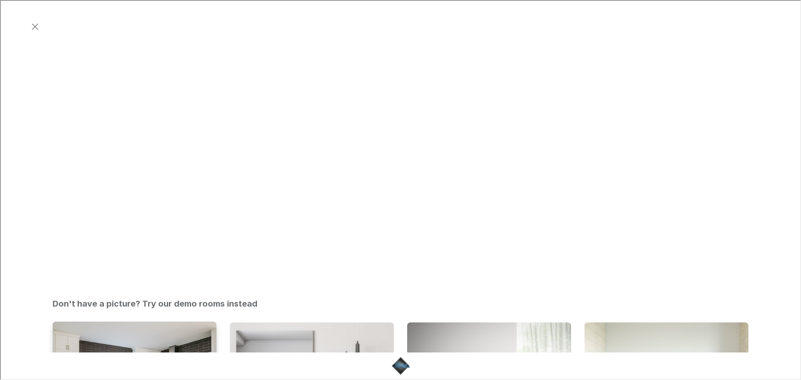
click at [139, 321] on img "Kitchen" at bounding box center [135, 383] width 166 height 125
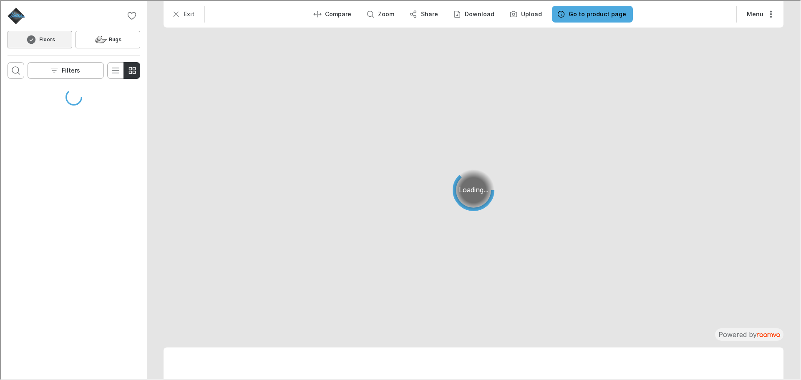
scroll to position [0, 0]
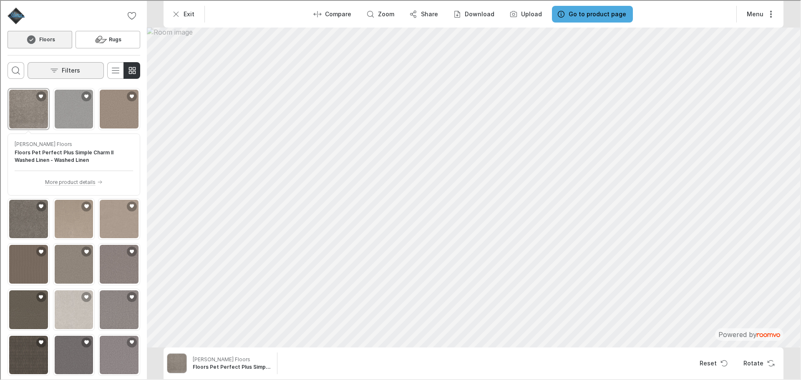
click at [49, 65] on button "Filters" at bounding box center [65, 69] width 76 height 17
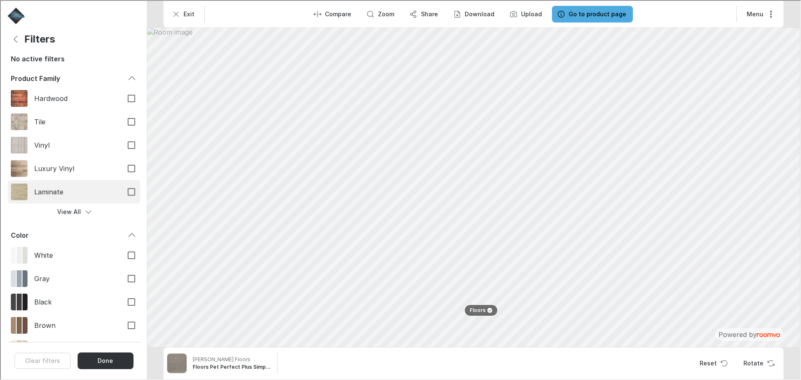
click at [68, 192] on span "Laminate" at bounding box center [74, 190] width 82 height 9
click at [122, 192] on input "Laminate" at bounding box center [131, 191] width 18 height 18
checkbox input "true"
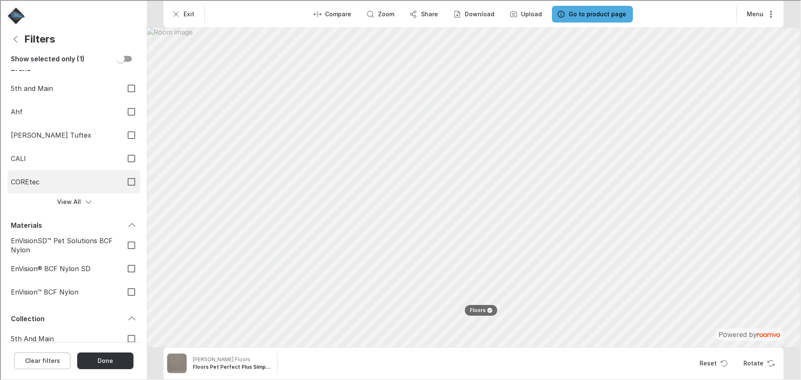
scroll to position [334, 0]
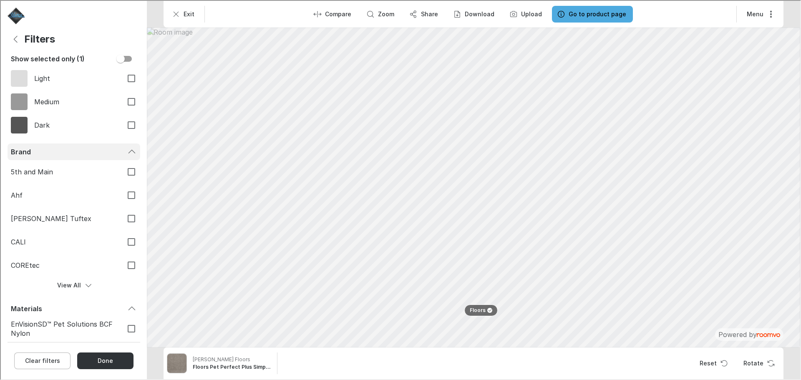
click at [63, 146] on div "Brand" at bounding box center [73, 151] width 133 height 17
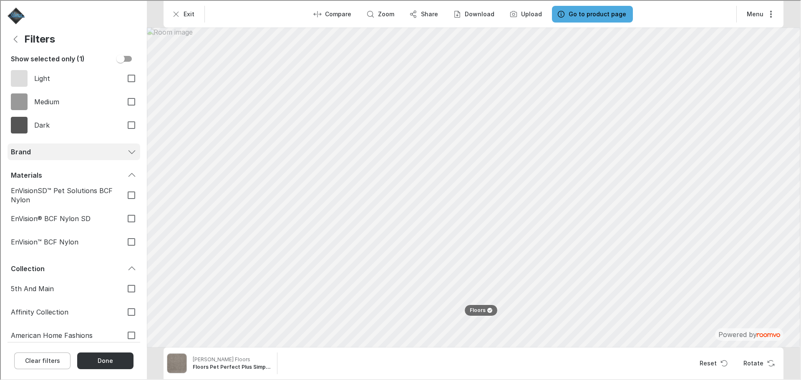
click at [63, 146] on div "Brand" at bounding box center [73, 151] width 133 height 17
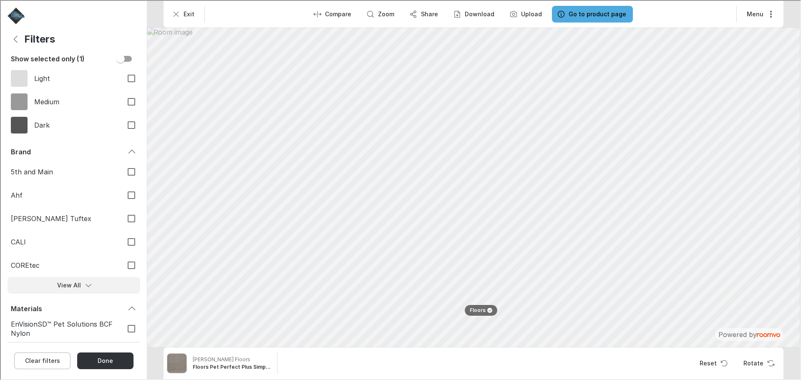
click at [76, 279] on button "View All" at bounding box center [73, 284] width 133 height 17
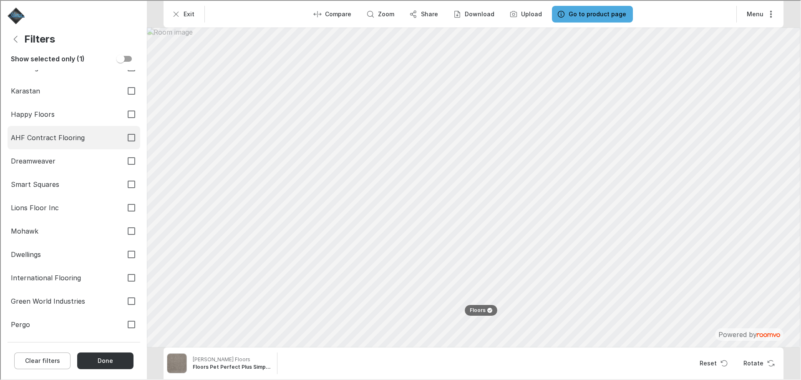
scroll to position [1001, 0]
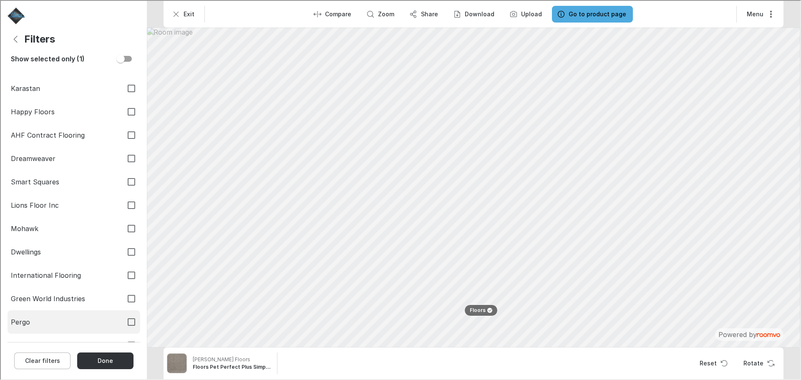
click at [68, 327] on label "Pergo" at bounding box center [73, 321] width 133 height 23
click at [122, 327] on input "Pergo" at bounding box center [131, 321] width 18 height 18
checkbox input "true"
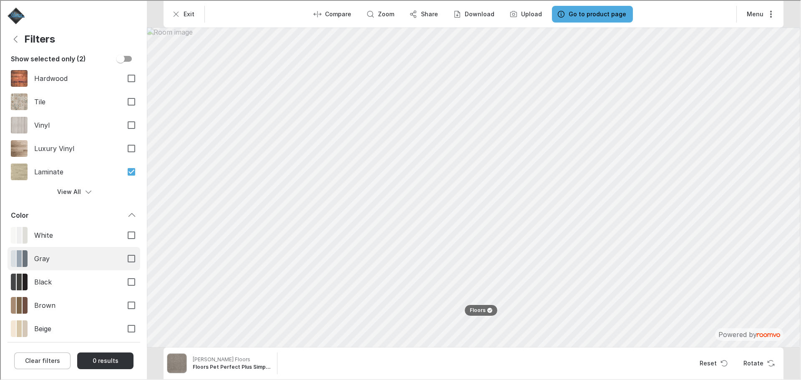
scroll to position [0, 0]
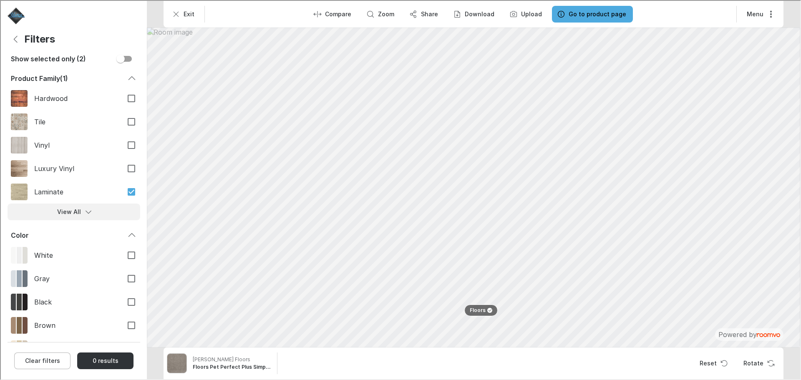
click at [93, 205] on button "View All" at bounding box center [73, 211] width 133 height 17
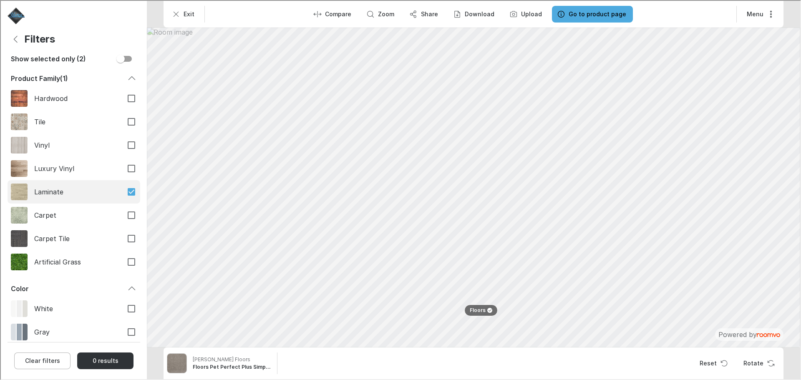
click at [84, 191] on span "Laminate" at bounding box center [74, 190] width 82 height 9
click at [122, 191] on input "Laminate" at bounding box center [131, 191] width 18 height 18
checkbox input "false"
click at [108, 365] on button "0 results" at bounding box center [104, 360] width 56 height 17
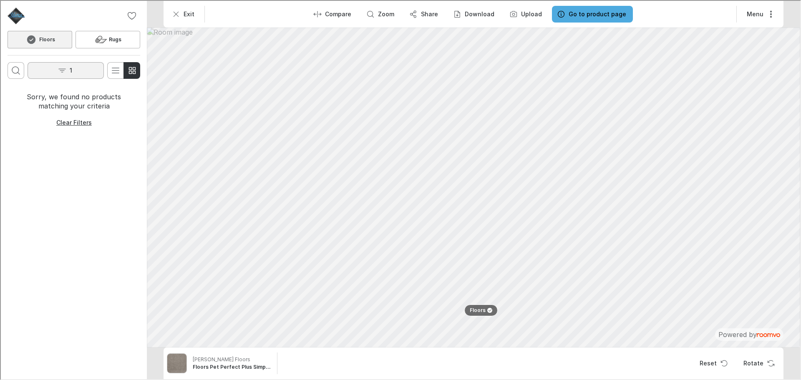
click at [83, 62] on button "1" at bounding box center [65, 69] width 76 height 17
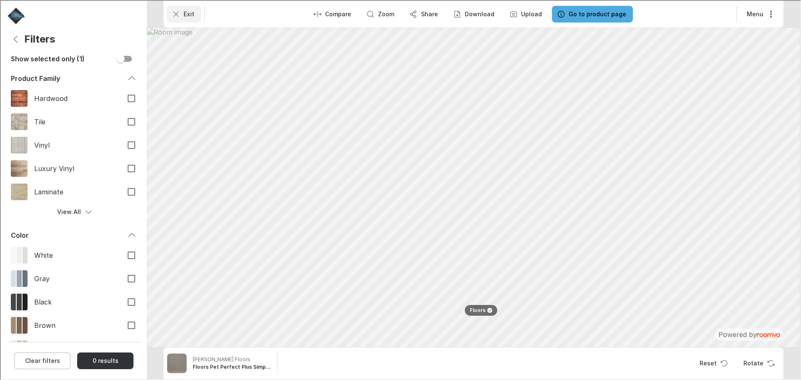
click at [182, 12] on button "Exit" at bounding box center [183, 13] width 34 height 17
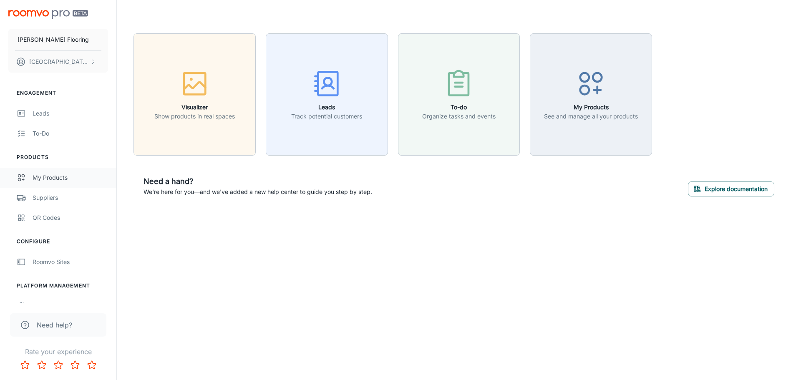
click at [66, 184] on link "My Products" at bounding box center [58, 178] width 116 height 20
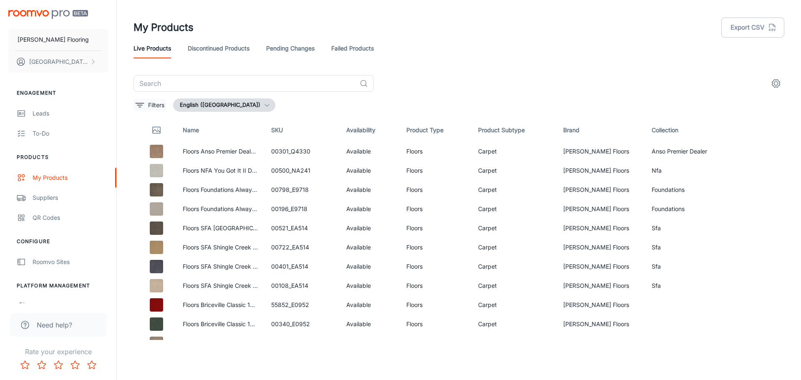
click at [146, 103] on button "Filters" at bounding box center [150, 104] width 33 height 13
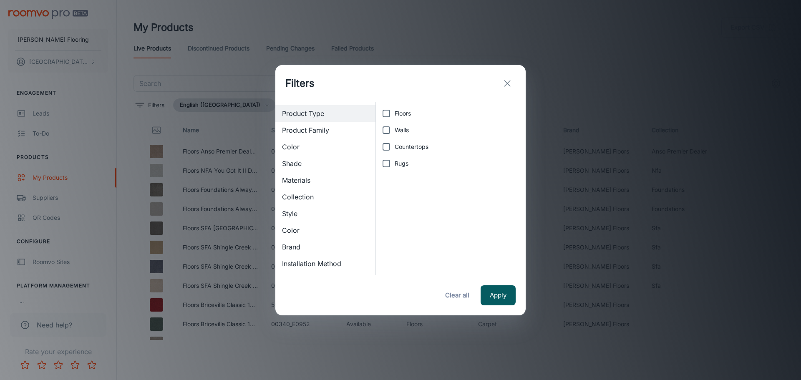
click at [303, 248] on span "Brand" at bounding box center [325, 247] width 87 height 10
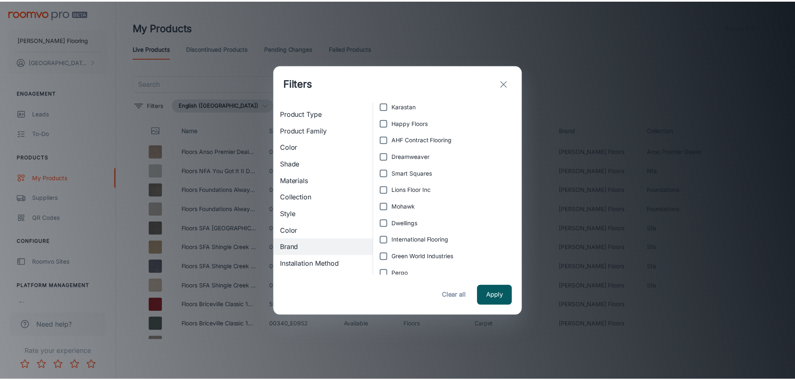
scroll to position [459, 0]
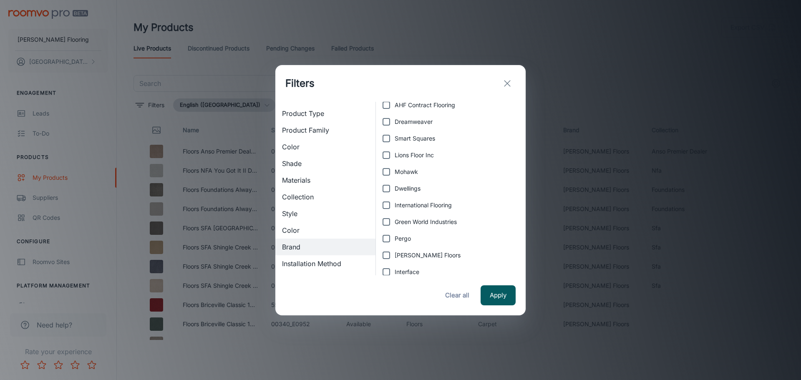
click at [413, 232] on label "Pergo" at bounding box center [448, 238] width 141 height 17
click at [395, 232] on input "Pergo" at bounding box center [386, 238] width 17 height 17
checkbox input "true"
click at [497, 300] on button "Apply" at bounding box center [498, 295] width 35 height 20
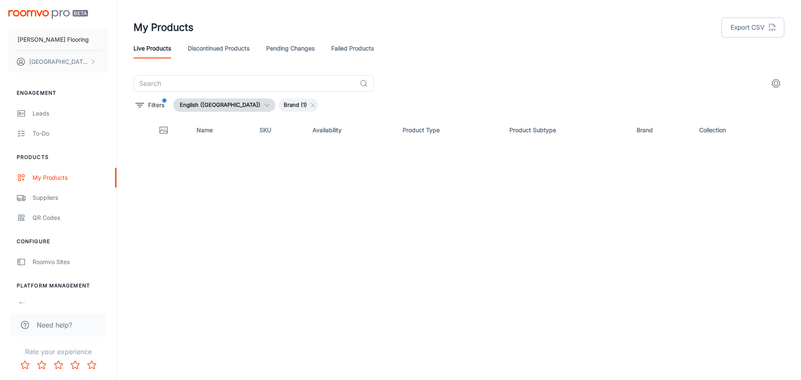
click at [280, 179] on div "Name SKU Availability Product Type Product Subtype Brand Collection" at bounding box center [459, 229] width 651 height 222
click at [46, 194] on div "Suppliers" at bounding box center [71, 197] width 76 height 9
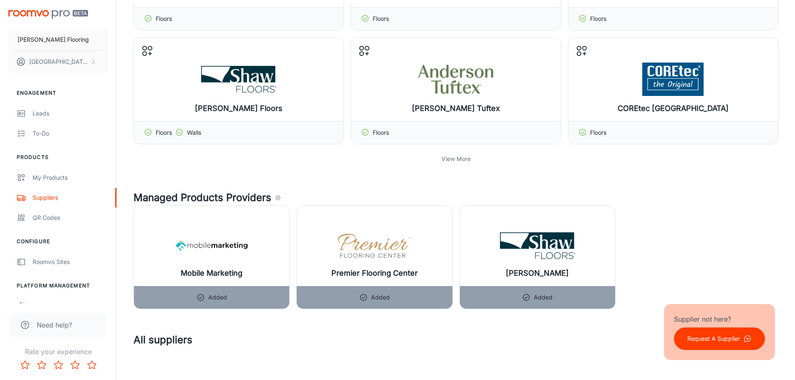
scroll to position [292, 0]
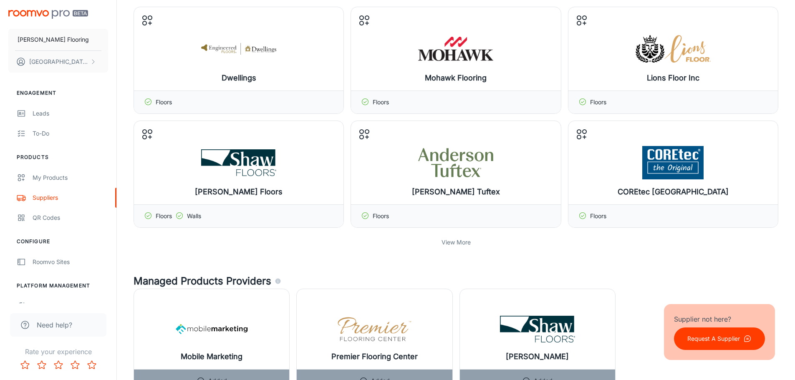
click at [468, 246] on p "View More" at bounding box center [455, 242] width 29 height 9
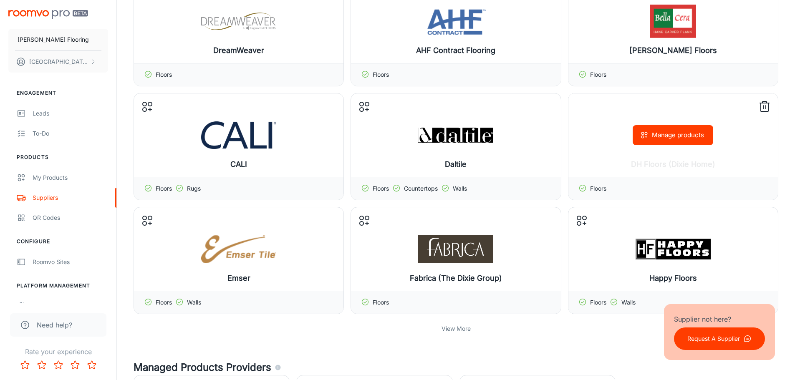
scroll to position [668, 0]
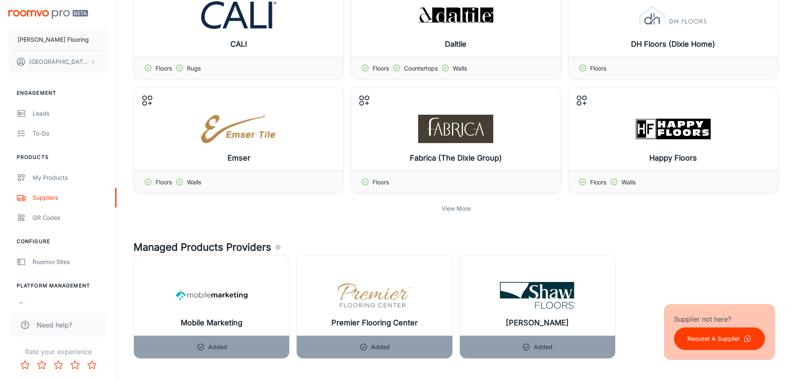
click at [462, 207] on p "View More" at bounding box center [455, 208] width 29 height 9
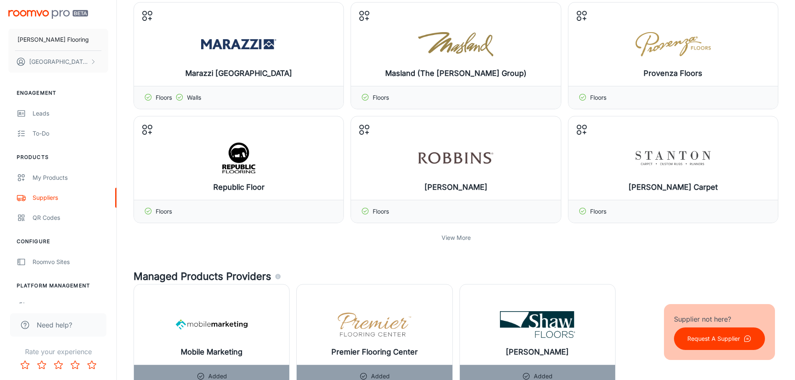
scroll to position [1085, 0]
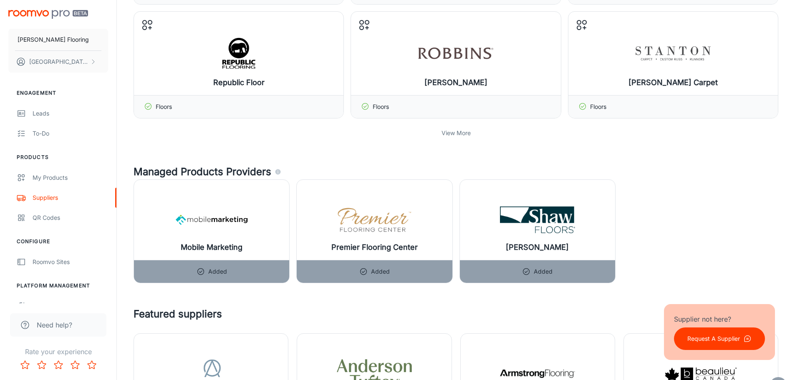
click at [470, 135] on p "View More" at bounding box center [455, 132] width 29 height 9
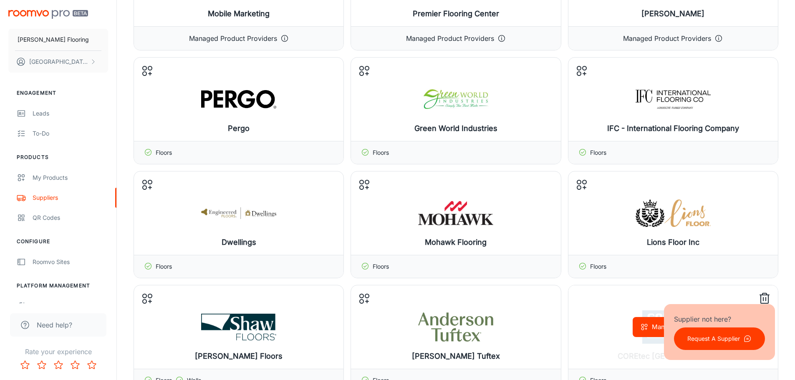
scroll to position [125, 0]
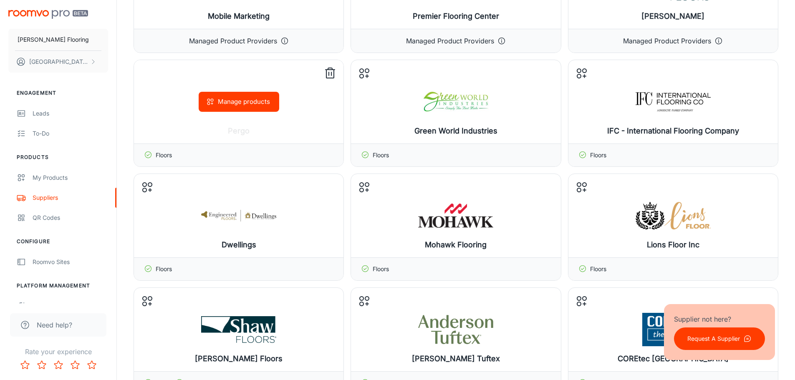
click at [189, 156] on div "Floors" at bounding box center [238, 155] width 209 height 23
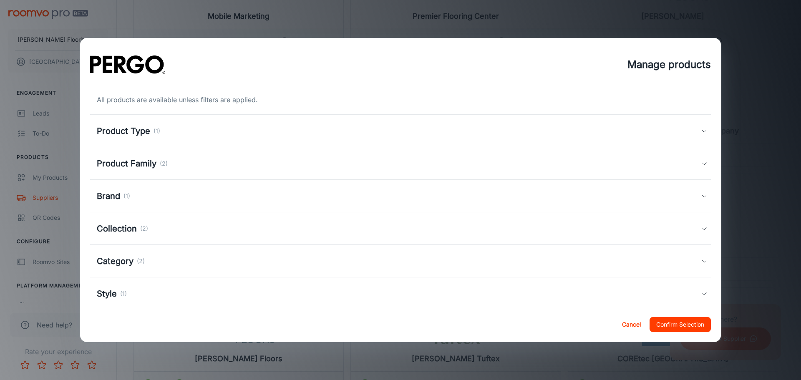
click at [121, 129] on h5 "Product Type" at bounding box center [123, 131] width 53 height 13
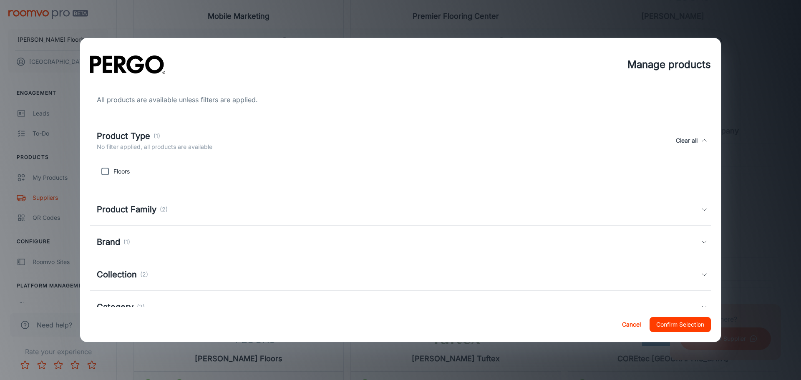
click at [141, 138] on h5 "Product Type" at bounding box center [123, 136] width 53 height 13
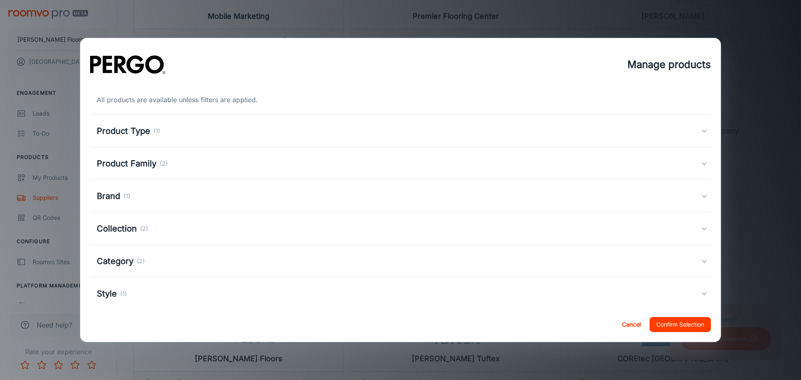
click at [146, 166] on h5 "Product Family" at bounding box center [127, 163] width 60 height 13
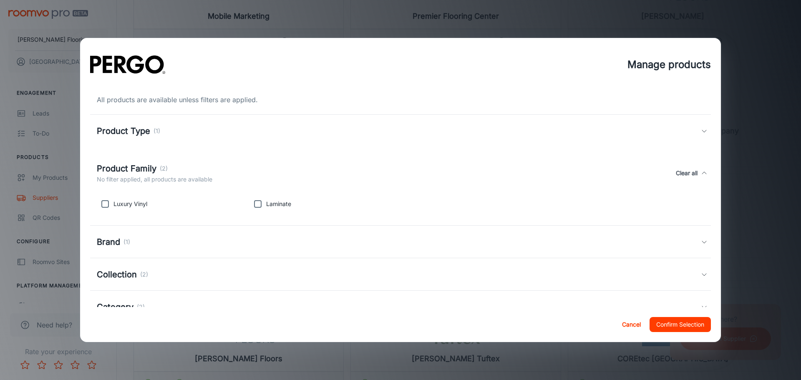
click at [146, 166] on h5 "Product Family" at bounding box center [127, 168] width 60 height 13
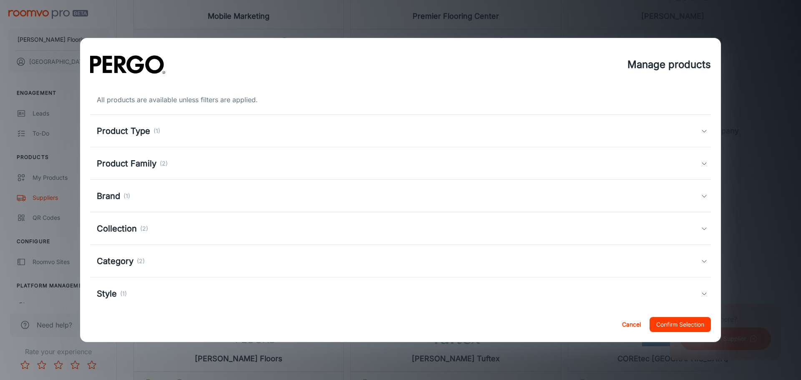
click at [146, 199] on div "Brand (1)" at bounding box center [399, 196] width 604 height 13
click at [146, 199] on div "Brand (1)" at bounding box center [155, 201] width 116 height 13
click at [181, 229] on div "Collection (2)" at bounding box center [399, 228] width 604 height 13
click at [181, 229] on div "Collection (2)" at bounding box center [155, 233] width 116 height 13
click at [176, 261] on div "Category (2)" at bounding box center [399, 261] width 604 height 13
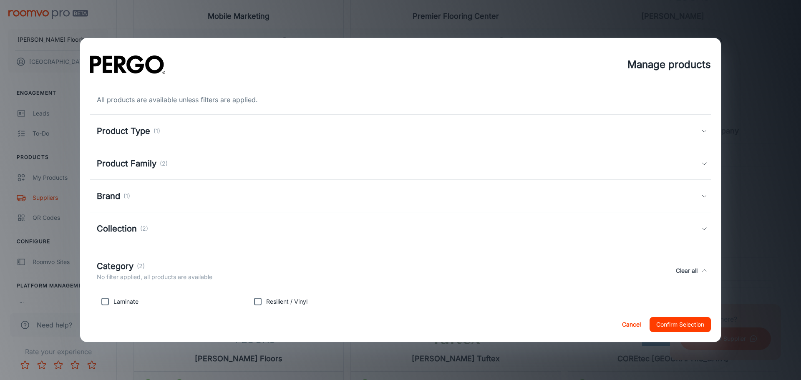
click at [176, 261] on div "Category (2)" at bounding box center [155, 266] width 116 height 13
click at [630, 325] on button "Cancel" at bounding box center [631, 324] width 27 height 15
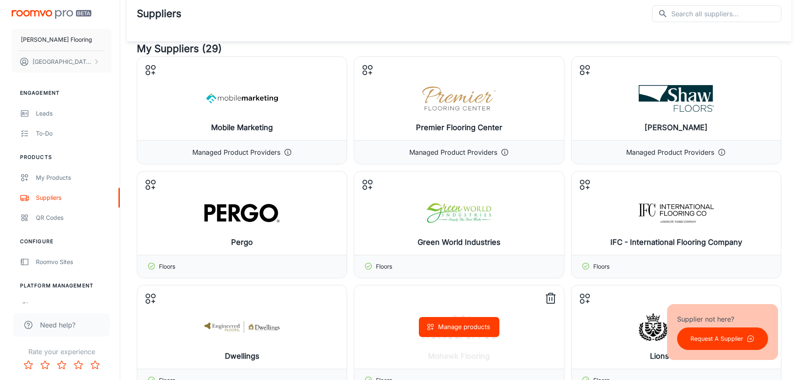
scroll to position [0, 0]
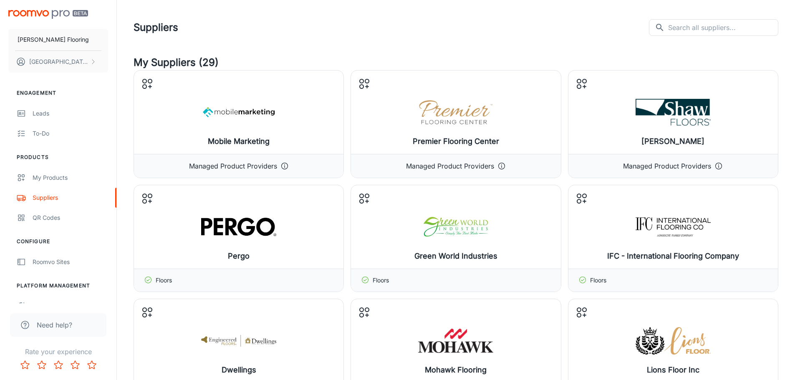
click at [54, 17] on img "scrollable content" at bounding box center [48, 14] width 80 height 9
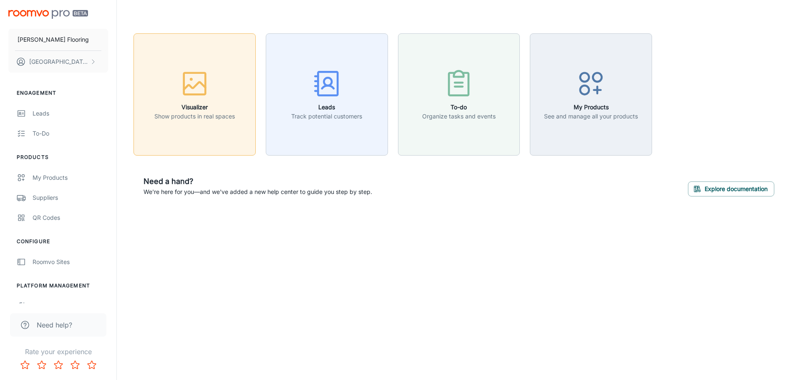
click at [210, 98] on div "button" at bounding box center [194, 85] width 81 height 35
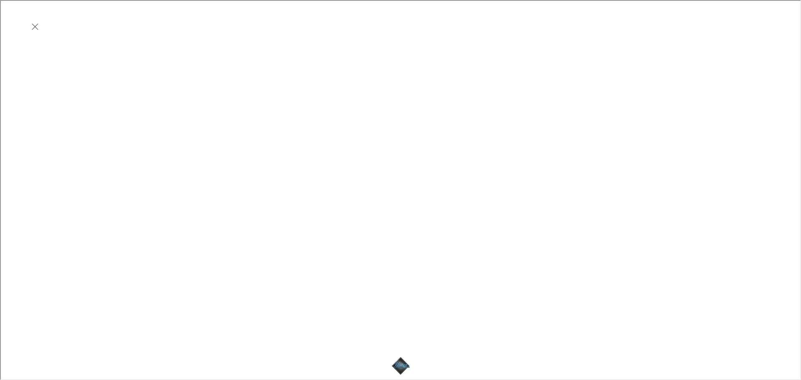
scroll to position [209, 0]
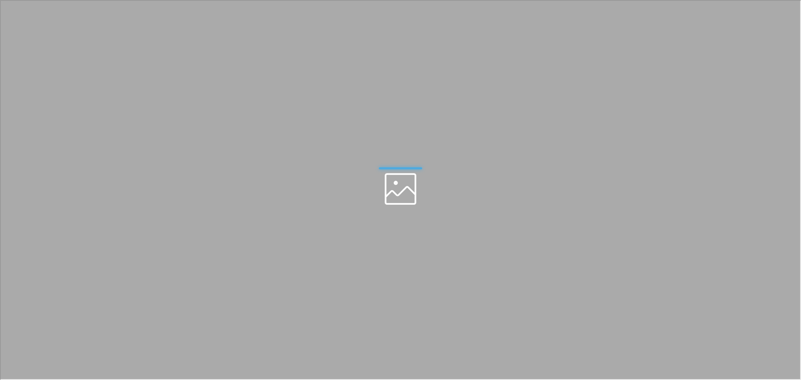
scroll to position [0, 0]
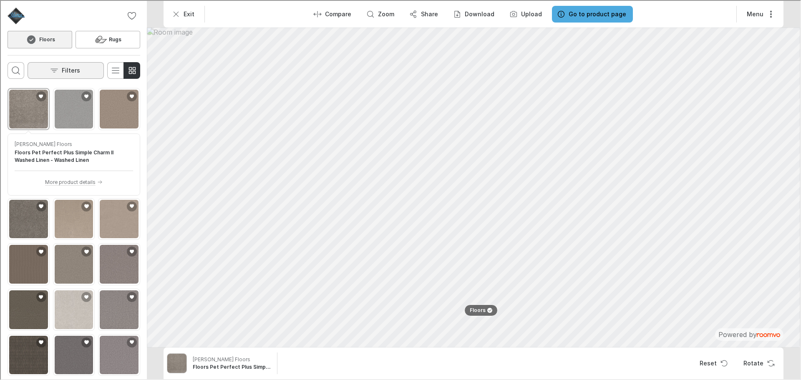
click at [46, 68] on button "Filters" at bounding box center [65, 69] width 76 height 17
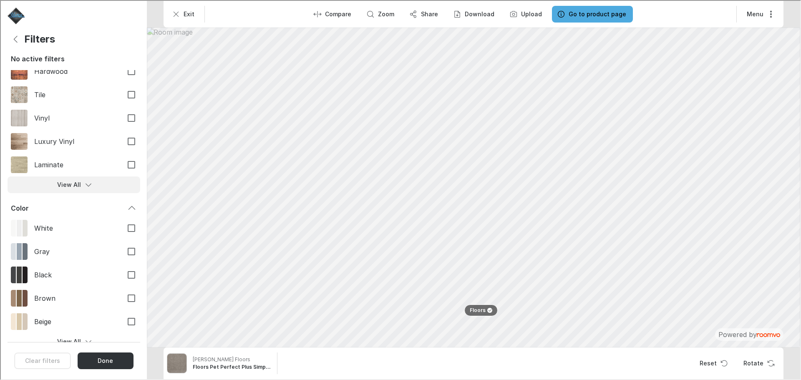
scroll to position [42, 0]
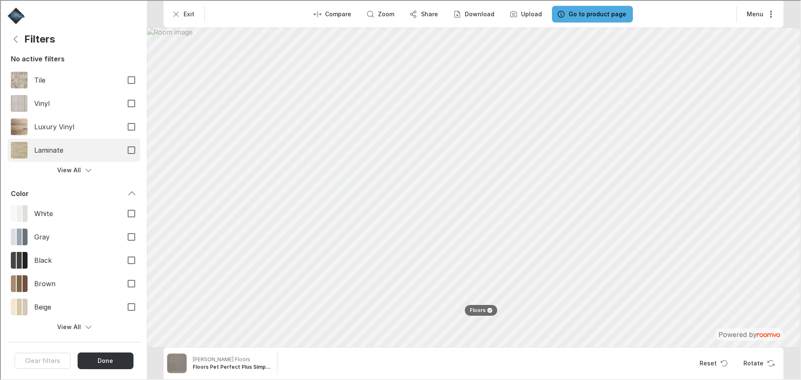
click at [73, 156] on label "Laminate" at bounding box center [73, 149] width 133 height 23
click at [122, 156] on input "Laminate" at bounding box center [131, 150] width 18 height 18
checkbox input "true"
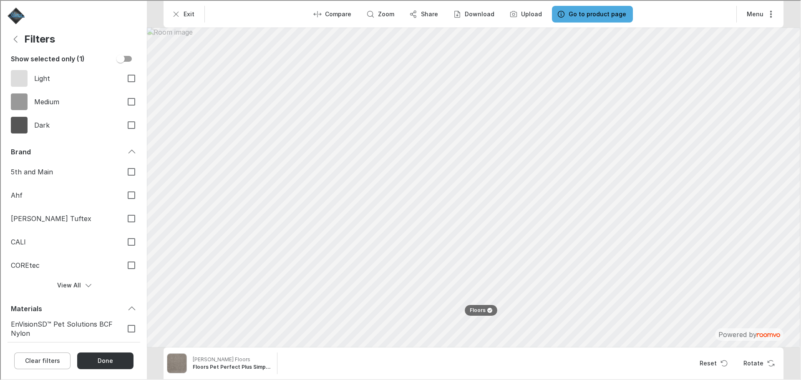
scroll to position [417, 0]
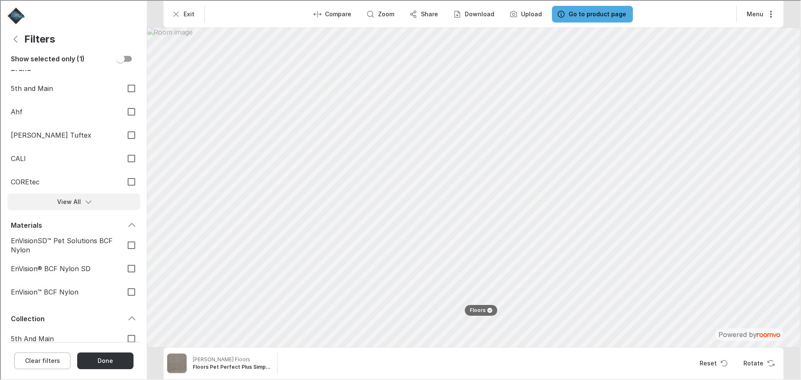
click at [65, 200] on button "View All" at bounding box center [73, 201] width 133 height 17
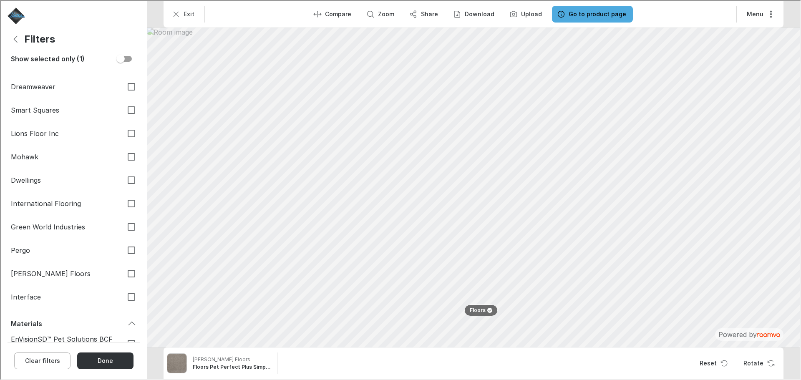
scroll to position [1085, 0]
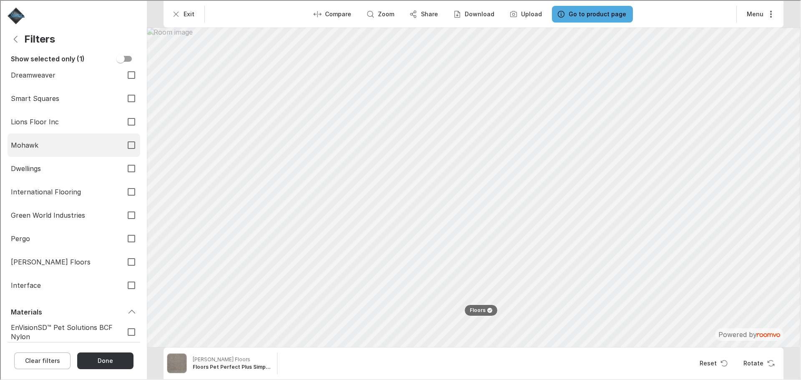
click at [23, 148] on span "Mohawk" at bounding box center [62, 144] width 105 height 9
click at [122, 148] on input "Mohawk" at bounding box center [131, 145] width 18 height 18
checkbox input "true"
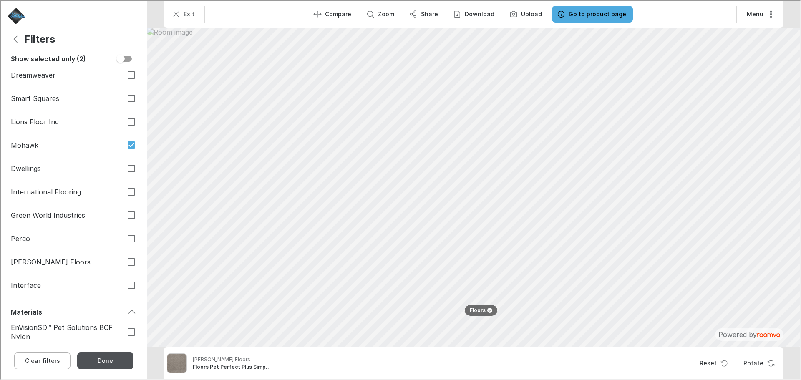
click at [110, 367] on button "Done" at bounding box center [104, 360] width 56 height 17
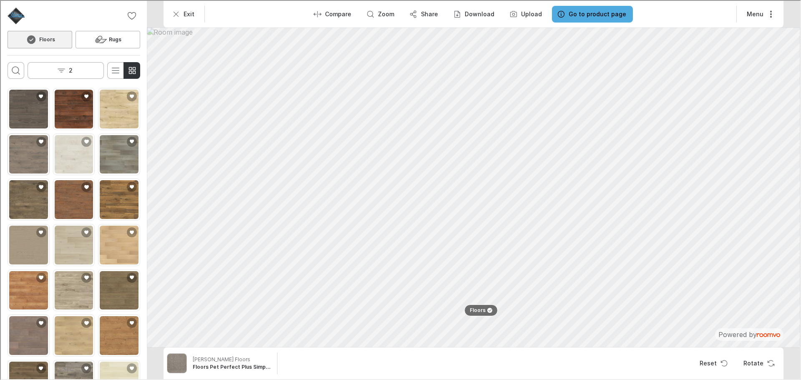
click at [39, 156] on img "See Granbury Oak in the room" at bounding box center [27, 153] width 39 height 39
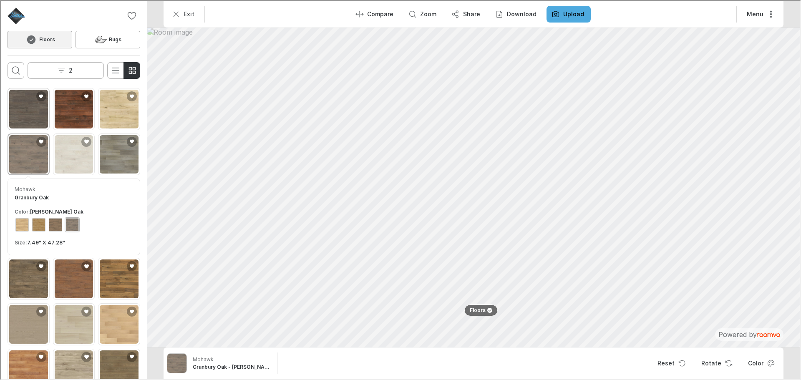
click at [25, 111] on img "See Antique Craft in the room" at bounding box center [27, 108] width 39 height 39
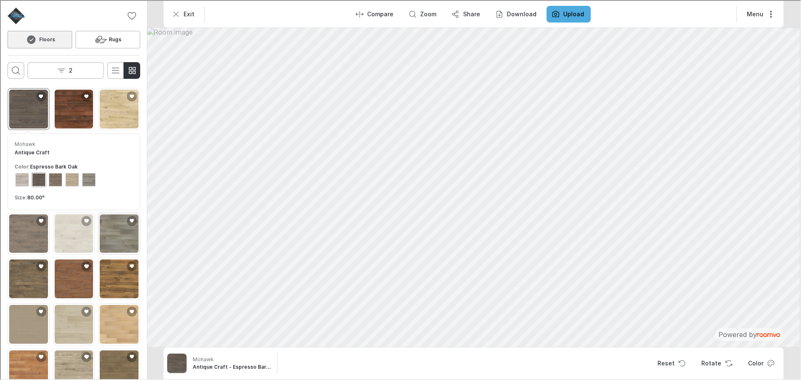
click at [111, 232] on img "See Bellente in the room" at bounding box center [118, 233] width 39 height 39
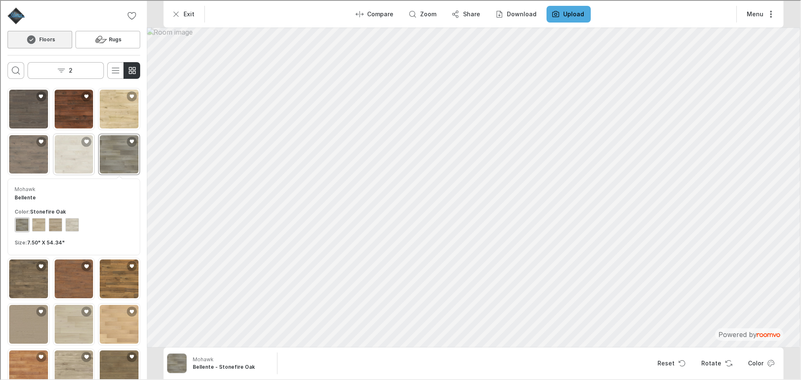
click at [78, 163] on img "See Cypresta in the room" at bounding box center [73, 153] width 39 height 39
click at [27, 283] on img "See Casita Terrace in the room" at bounding box center [27, 278] width 39 height 39
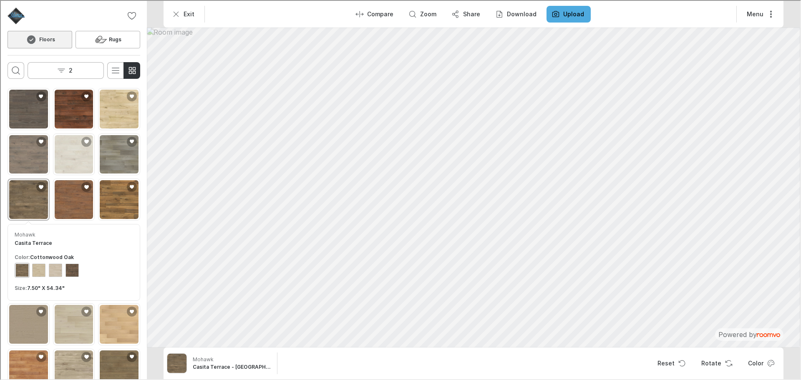
scroll to position [108, 0]
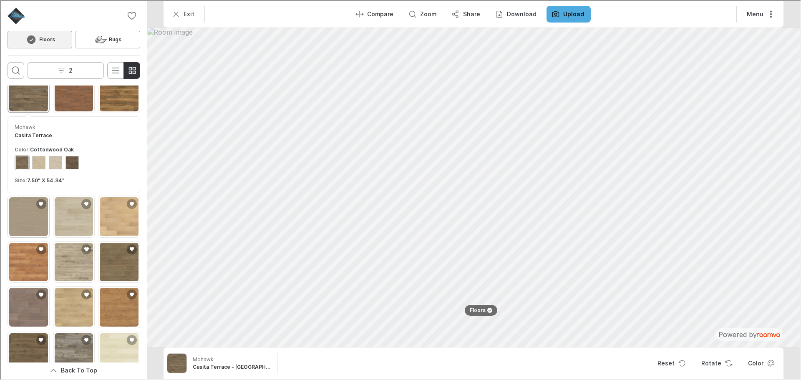
click at [39, 205] on img "See Palm City in the room" at bounding box center [27, 215] width 39 height 39
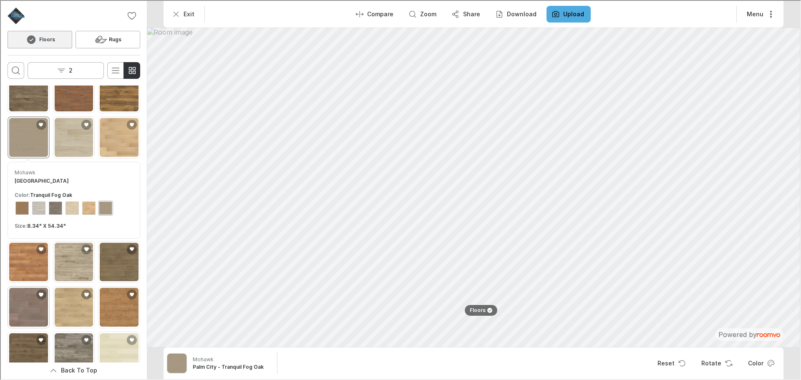
click at [38, 297] on img "See Lenox Garden in the room" at bounding box center [27, 306] width 39 height 39
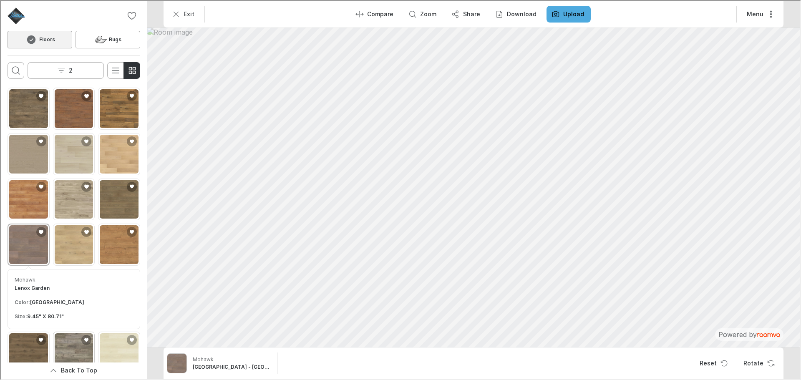
click at [75, 343] on img "See Rare Vintage in the room" at bounding box center [73, 352] width 39 height 39
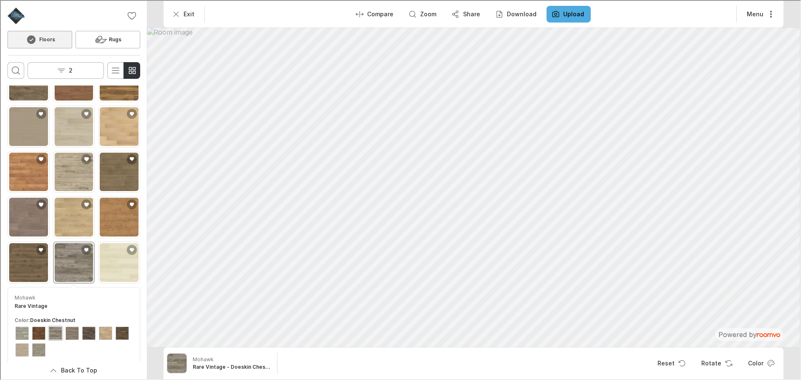
scroll to position [124, 0]
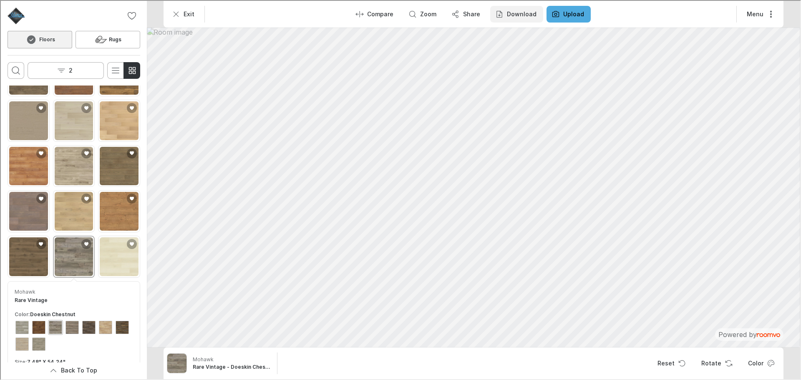
click at [513, 19] on button "Download" at bounding box center [515, 13] width 53 height 17
click at [512, 36] on p "Image" at bounding box center [521, 33] width 19 height 9
click at [512, 15] on p "Download" at bounding box center [521, 13] width 30 height 8
click at [521, 37] on p "Image" at bounding box center [521, 33] width 19 height 9
click at [227, 363] on h6 "Rare Vintage - Doeskin Chestnut" at bounding box center [231, 367] width 78 height 8
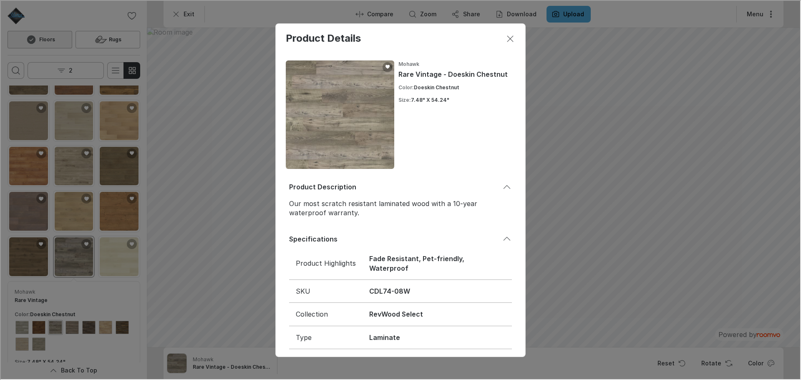
click at [213, 190] on div "Product Details Mohawk Rare Vintage - Doeskin Chestnut Color : Doeskin Chestnut…" at bounding box center [399, 189] width 799 height 378
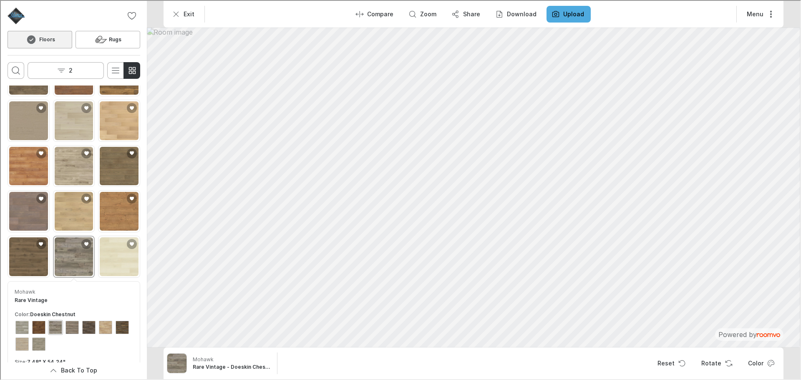
click at [219, 378] on div "Mohawk Rare Vintage - Doeskin Chestnut Reset Rotate Color" at bounding box center [473, 363] width 620 height 32
click at [223, 365] on h6 "Rare Vintage - Doeskin Chestnut" at bounding box center [231, 367] width 78 height 8
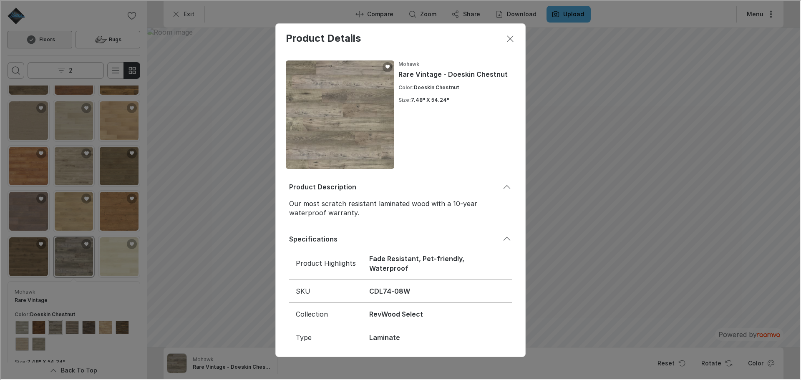
click at [194, 262] on div "Product Details Mohawk Rare Vintage - Doeskin Chestnut Color : Doeskin Chestnut…" at bounding box center [399, 189] width 799 height 378
